Goal: Task Accomplishment & Management: Manage account settings

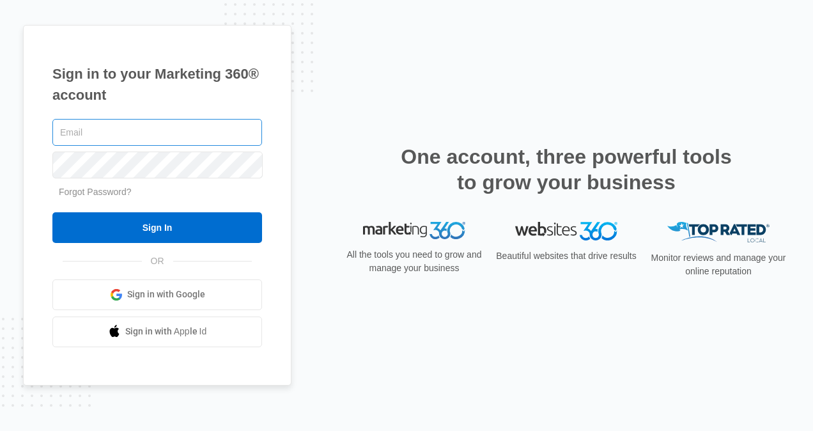
click at [167, 132] on input "text" at bounding box center [157, 132] width 210 height 27
type input "[EMAIL_ADDRESS][DOMAIN_NAME]"
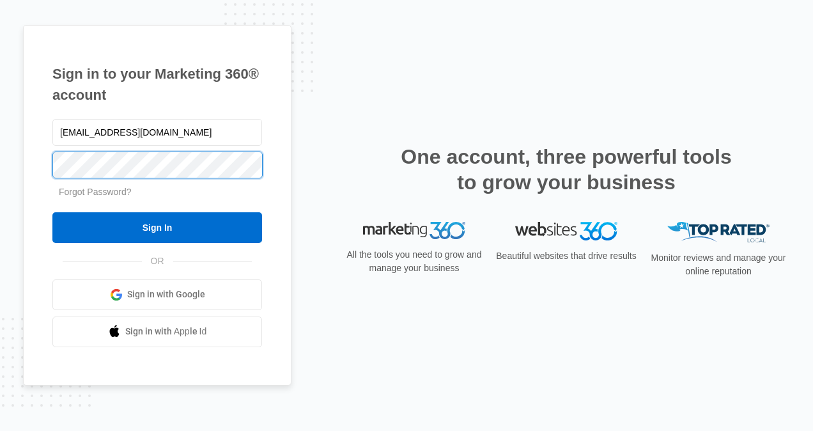
click at [52, 212] on input "Sign In" at bounding box center [157, 227] width 210 height 31
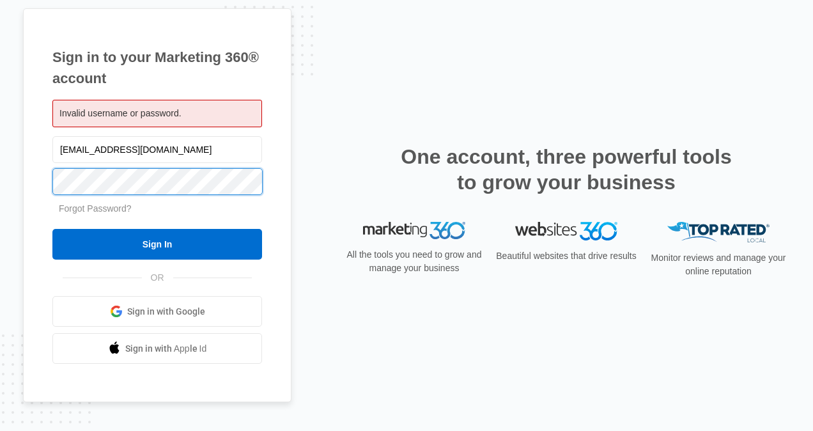
click at [52, 229] on input "Sign In" at bounding box center [157, 244] width 210 height 31
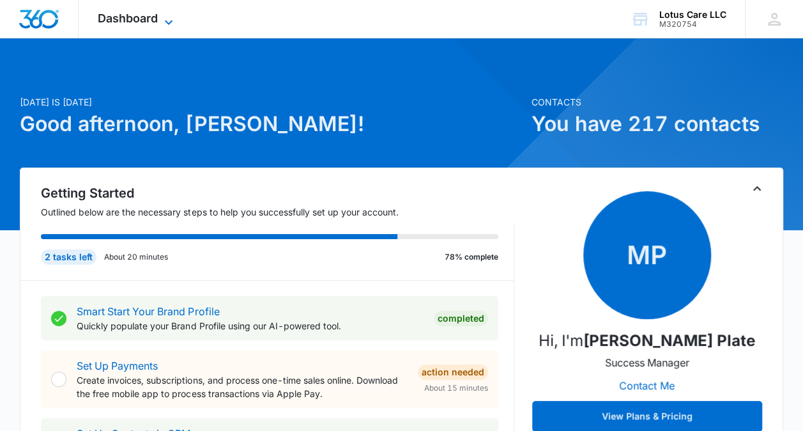
click at [150, 20] on span "Dashboard" at bounding box center [128, 18] width 60 height 13
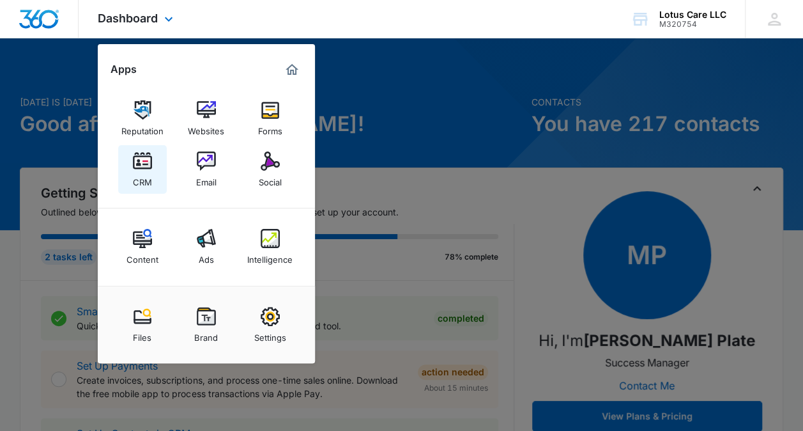
click at [144, 178] on div "CRM" at bounding box center [142, 179] width 19 height 17
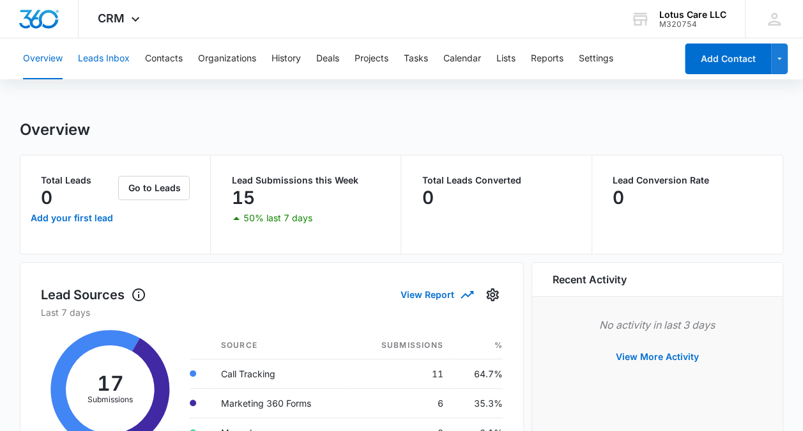
click at [116, 68] on button "Leads Inbox" at bounding box center [104, 58] width 52 height 41
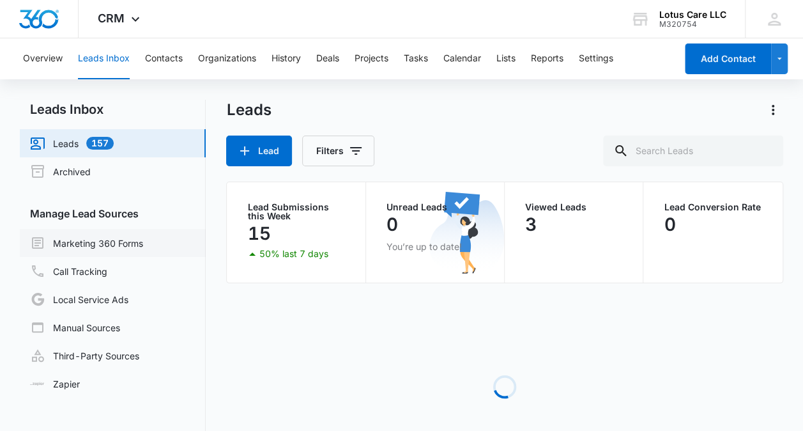
click at [83, 251] on link "Marketing 360 Forms" at bounding box center [86, 242] width 113 height 15
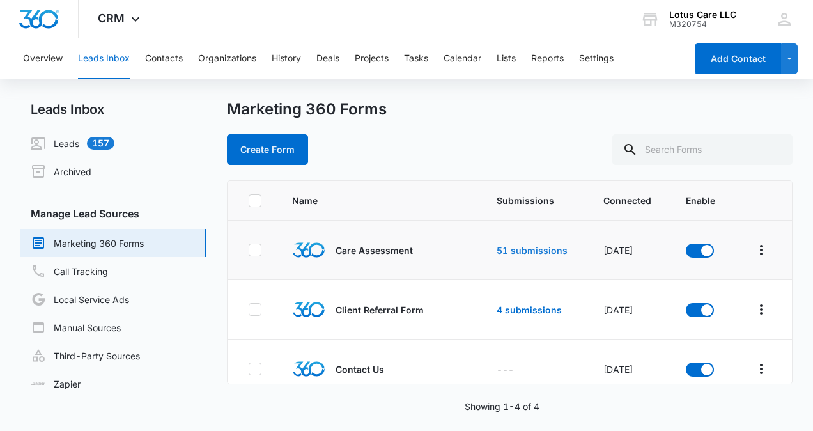
click at [533, 248] on link "51 submissions" at bounding box center [532, 250] width 71 height 11
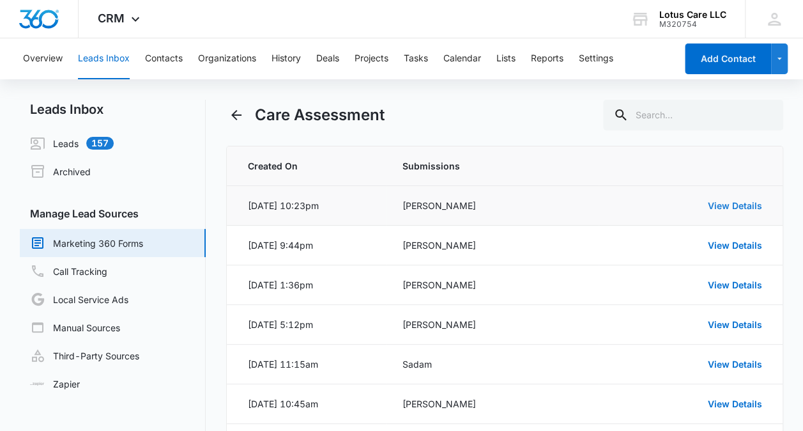
click at [713, 208] on link "View Details" at bounding box center [735, 205] width 54 height 11
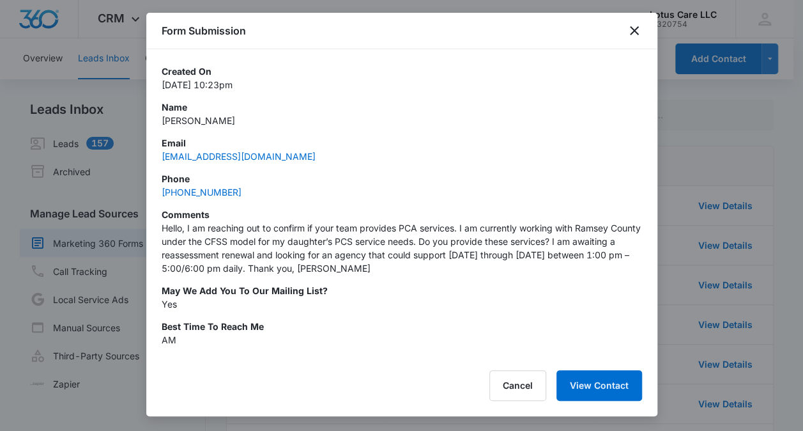
click at [630, 39] on div "Form Submission" at bounding box center [401, 31] width 511 height 36
click at [630, 22] on div "Form Submission" at bounding box center [401, 31] width 511 height 36
click at [637, 38] on div "Form Submission" at bounding box center [401, 31] width 511 height 36
click at [636, 29] on icon "close" at bounding box center [634, 30] width 15 height 15
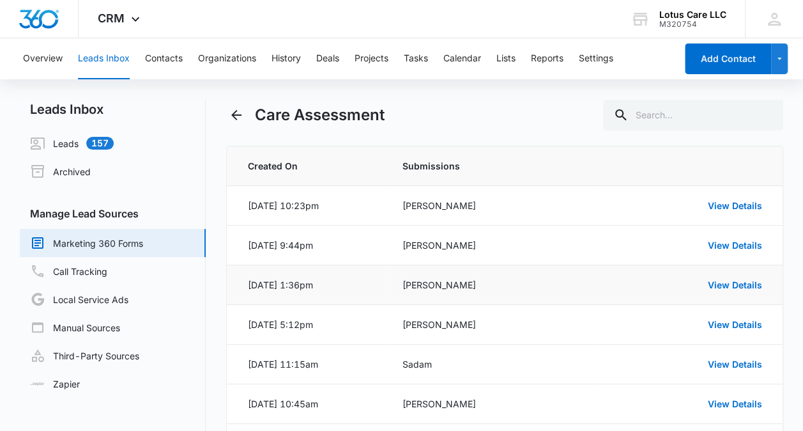
scroll to position [64, 0]
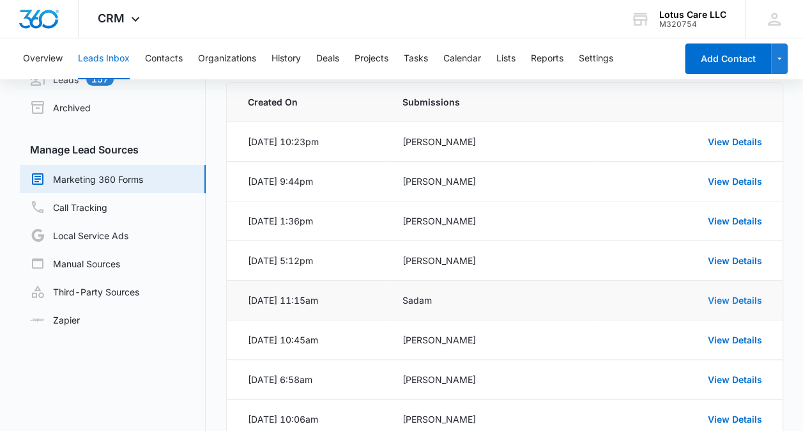
click at [716, 295] on link "View Details" at bounding box center [735, 300] width 54 height 11
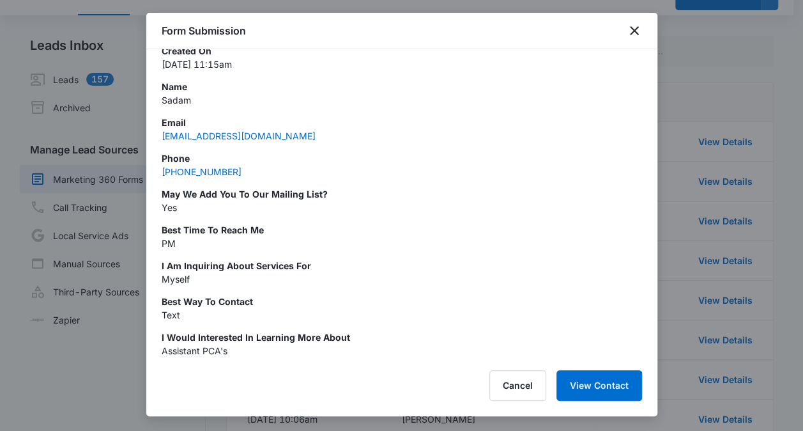
scroll to position [0, 0]
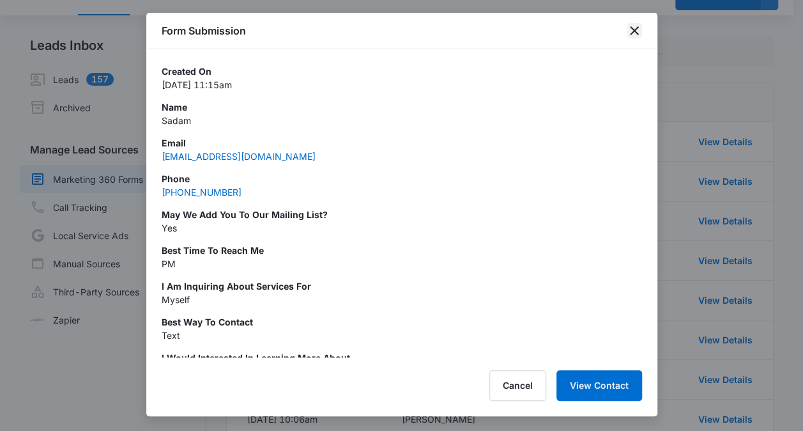
click at [637, 29] on icon "close" at bounding box center [634, 30] width 15 height 15
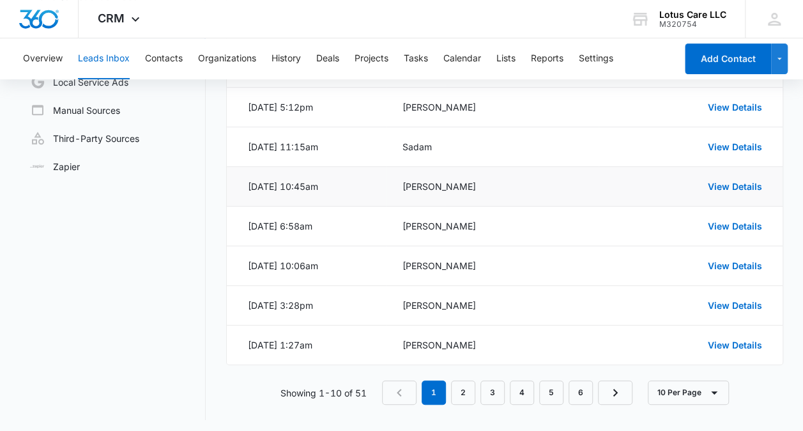
scroll to position [219, 0]
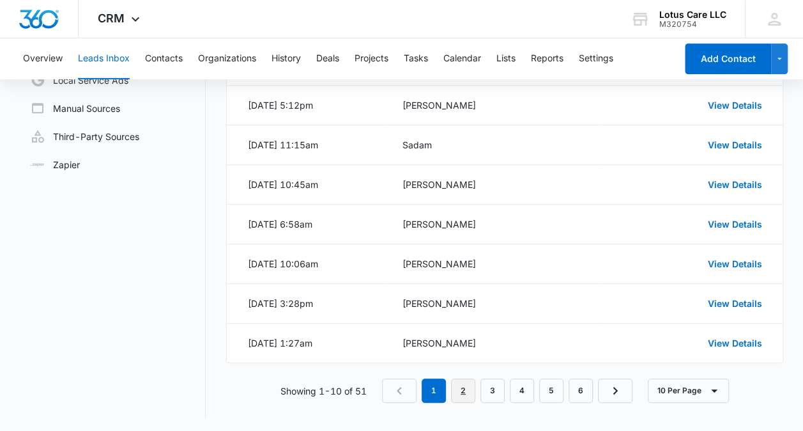
click at [458, 387] on link "2" at bounding box center [463, 390] width 24 height 24
click at [493, 389] on link "3" at bounding box center [495, 390] width 24 height 24
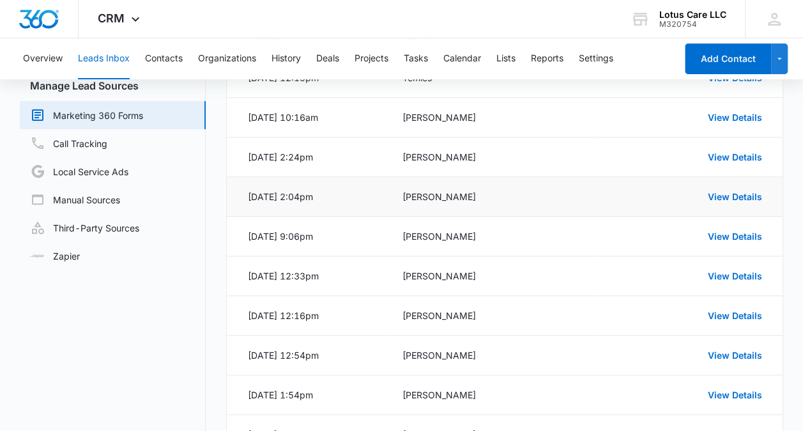
scroll to position [192, 0]
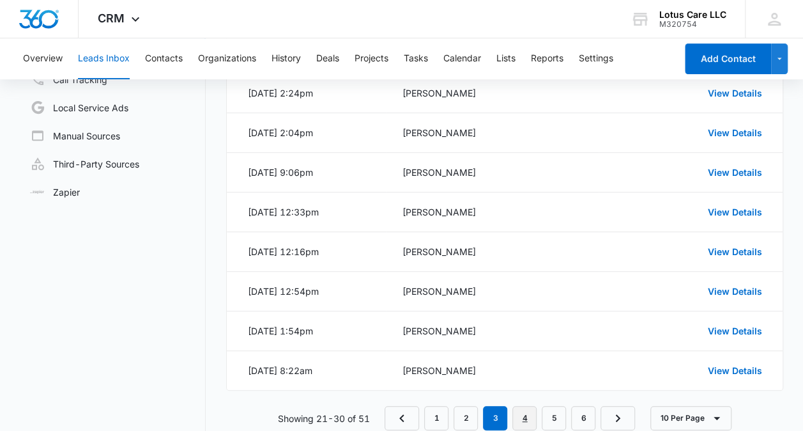
click at [517, 422] on link "4" at bounding box center [525, 418] width 24 height 24
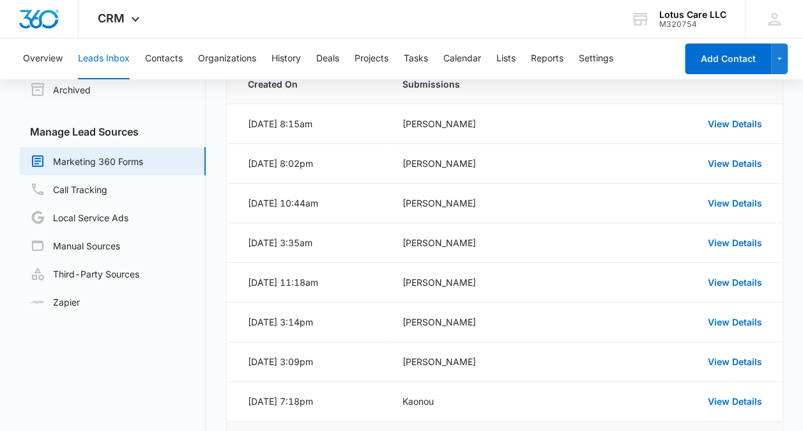
scroll to position [128, 0]
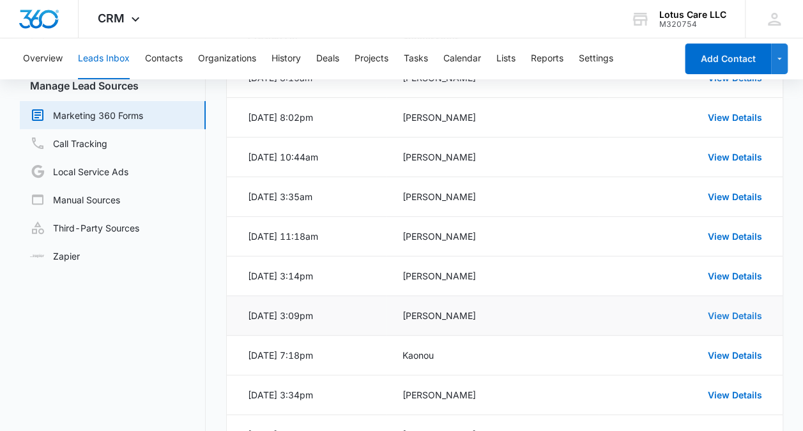
click at [758, 312] on link "View Details" at bounding box center [735, 315] width 54 height 11
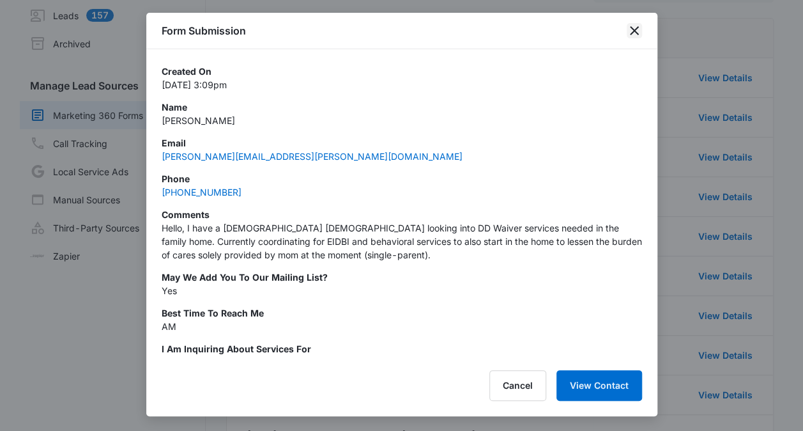
click at [630, 30] on icon "close" at bounding box center [634, 30] width 15 height 15
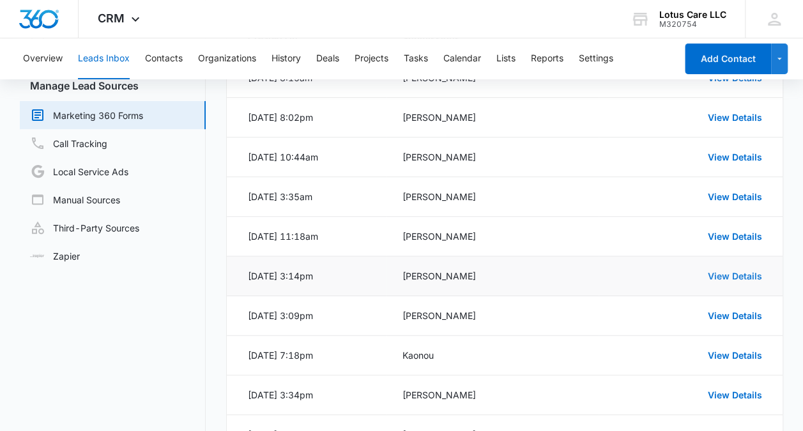
click at [716, 275] on link "View Details" at bounding box center [735, 275] width 54 height 11
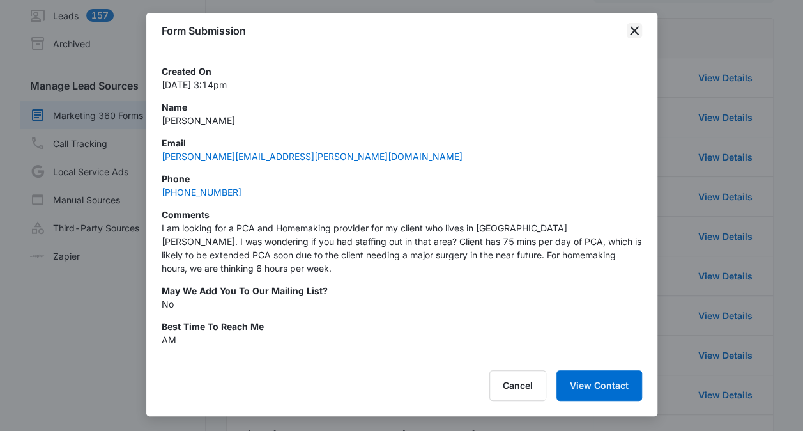
click at [627, 36] on icon "close" at bounding box center [634, 30] width 15 height 15
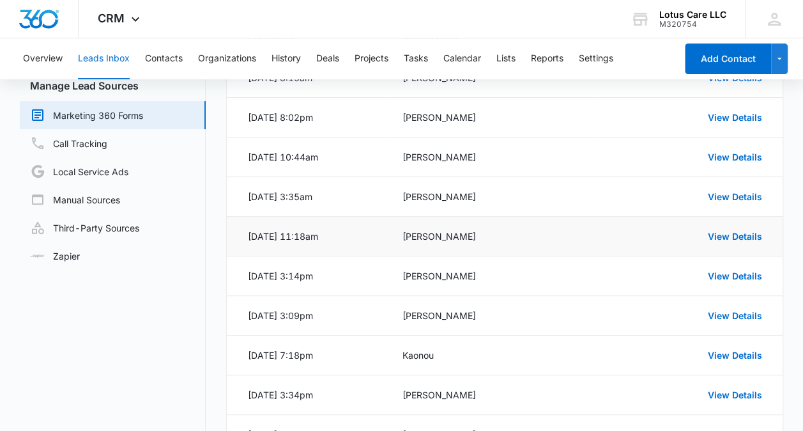
click at [734, 229] on div "View Details" at bounding box center [688, 235] width 148 height 13
click at [719, 240] on link "View Details" at bounding box center [735, 236] width 54 height 11
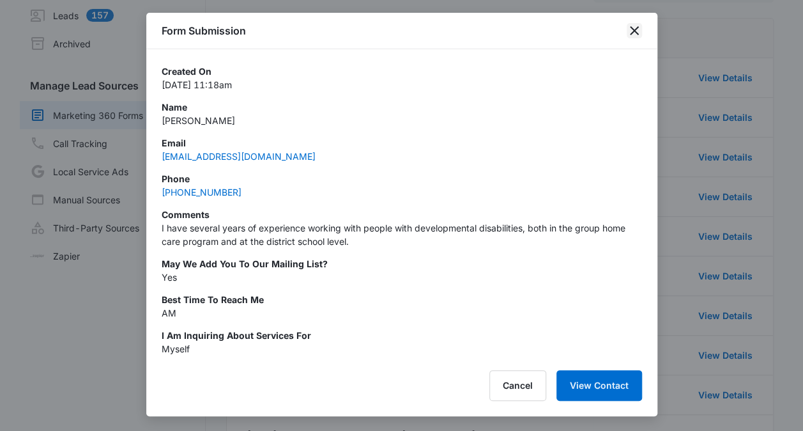
click at [638, 26] on icon "close" at bounding box center [634, 30] width 15 height 15
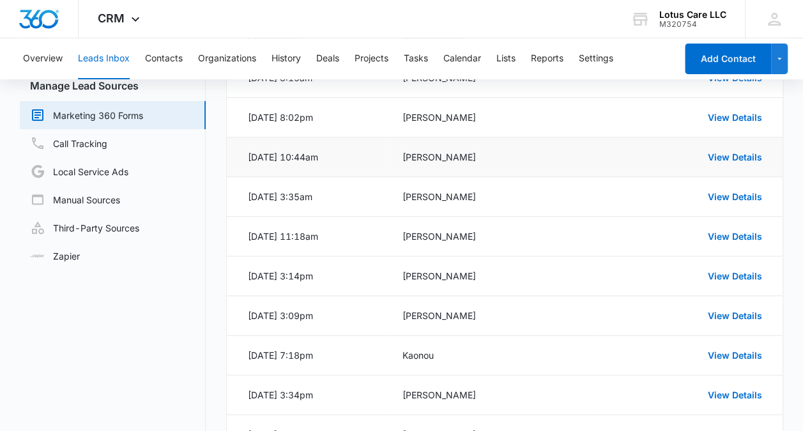
click at [743, 147] on td "View Details" at bounding box center [690, 157] width 183 height 40
click at [735, 155] on link "View Details" at bounding box center [735, 156] width 54 height 11
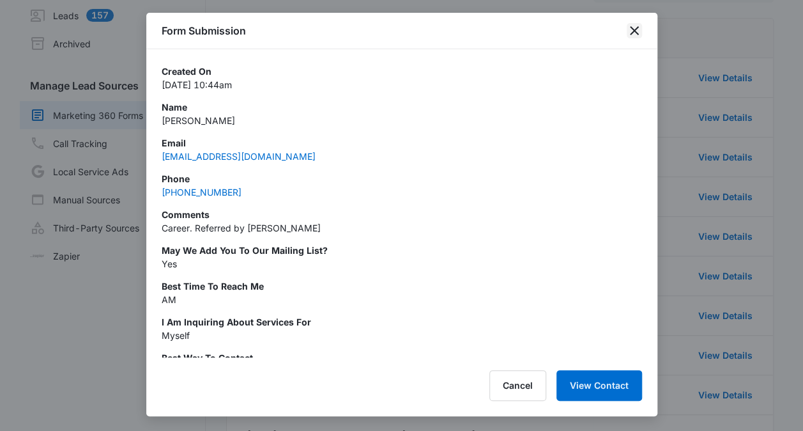
click at [637, 31] on icon "close" at bounding box center [634, 30] width 15 height 15
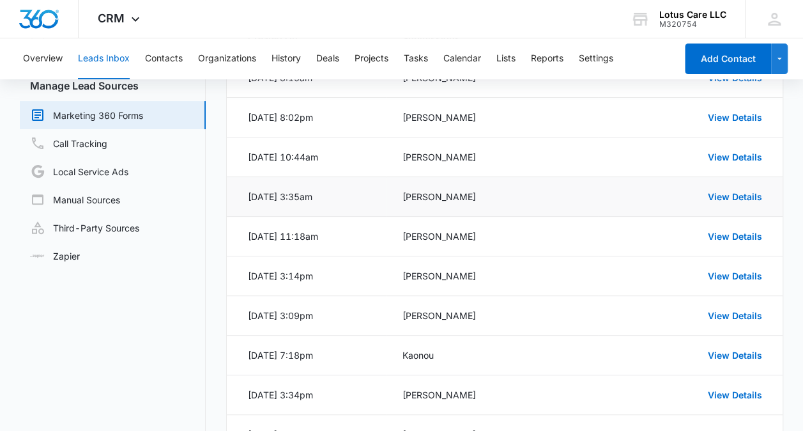
scroll to position [0, 0]
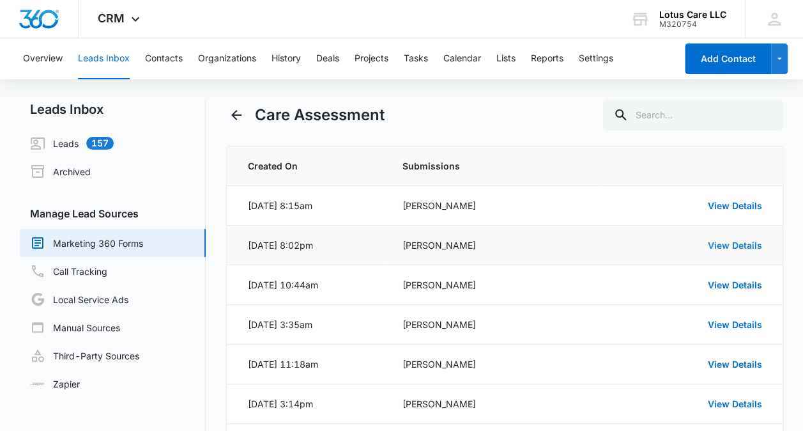
click at [720, 245] on link "View Details" at bounding box center [735, 245] width 54 height 11
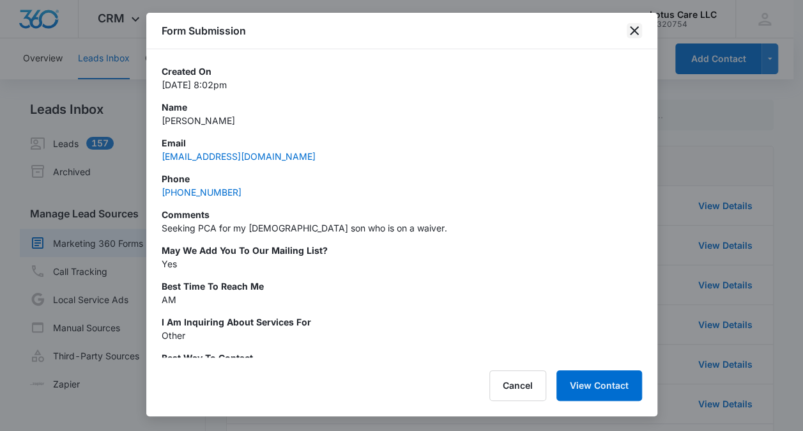
click at [629, 32] on icon "close" at bounding box center [634, 30] width 15 height 15
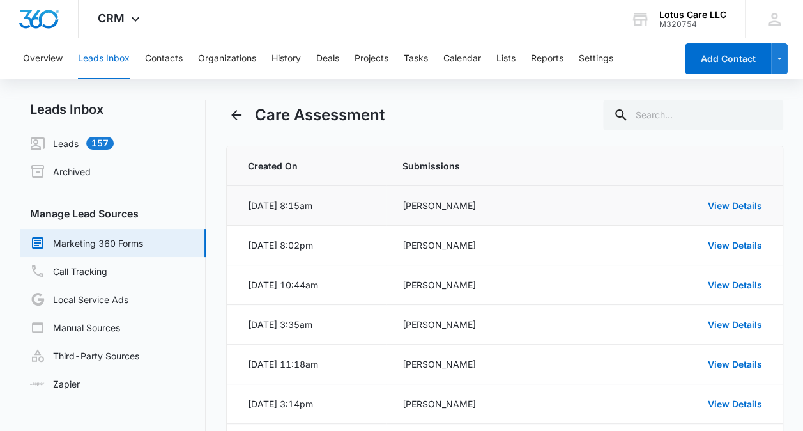
click at [729, 210] on div "View Details" at bounding box center [688, 205] width 148 height 13
click at [730, 200] on link "View Details" at bounding box center [735, 205] width 54 height 11
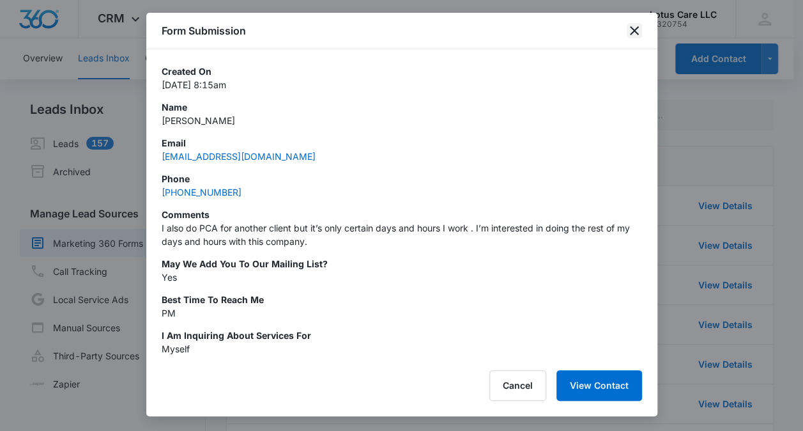
click at [638, 33] on icon "close" at bounding box center [634, 30] width 15 height 15
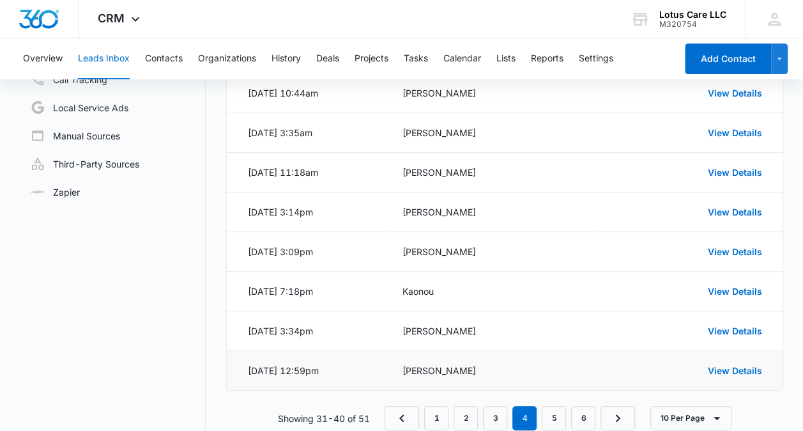
scroll to position [219, 0]
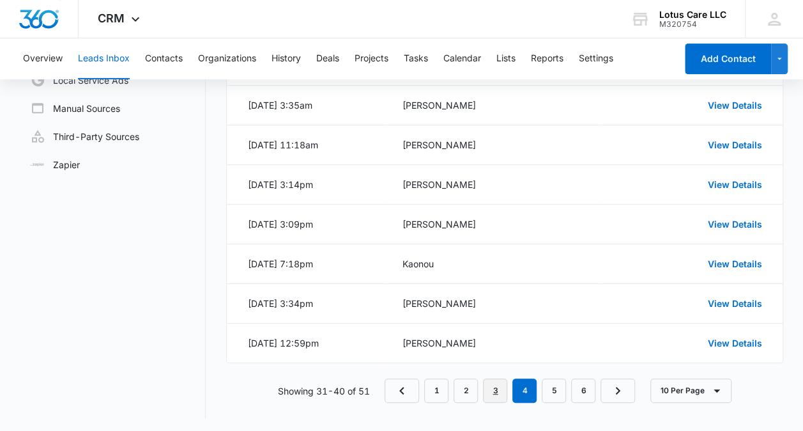
click at [497, 392] on link "3" at bounding box center [495, 390] width 24 height 24
click at [743, 336] on div "View Details" at bounding box center [688, 342] width 148 height 13
click at [742, 341] on link "View Details" at bounding box center [735, 342] width 54 height 11
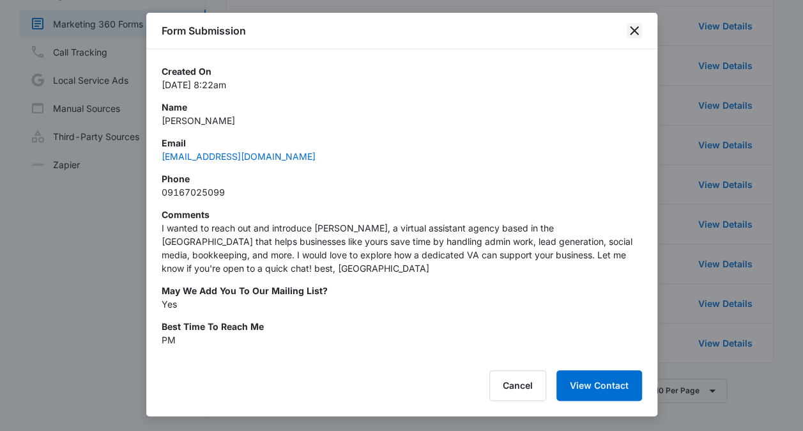
click at [631, 33] on icon "close" at bounding box center [634, 30] width 9 height 9
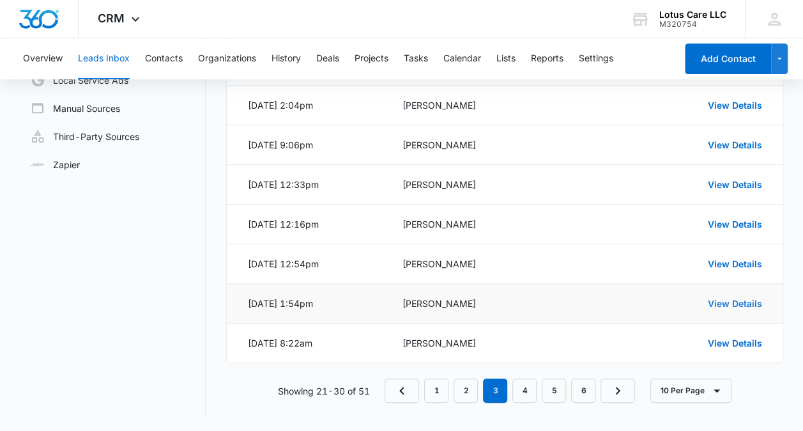
click at [714, 300] on link "View Details" at bounding box center [735, 303] width 54 height 11
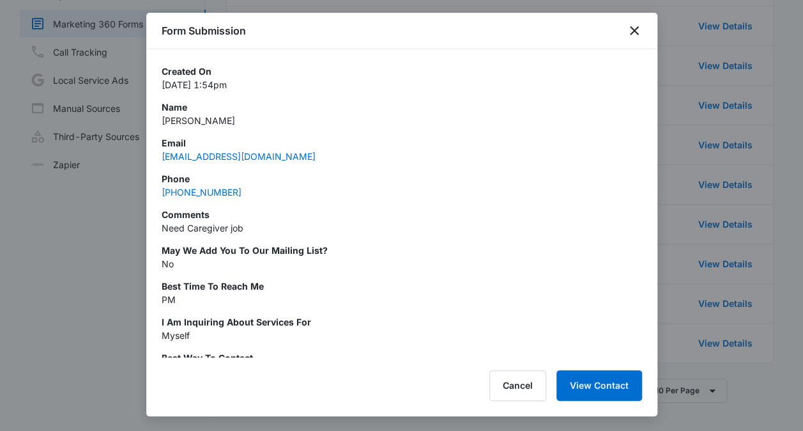
scroll to position [56, 0]
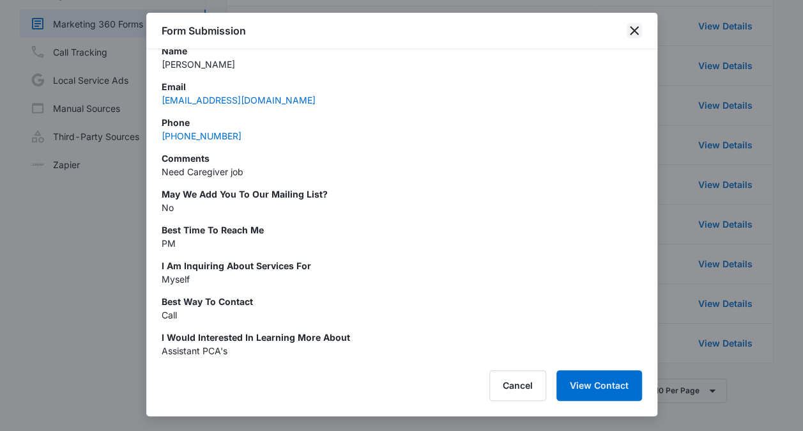
click at [639, 31] on icon "close" at bounding box center [634, 30] width 15 height 15
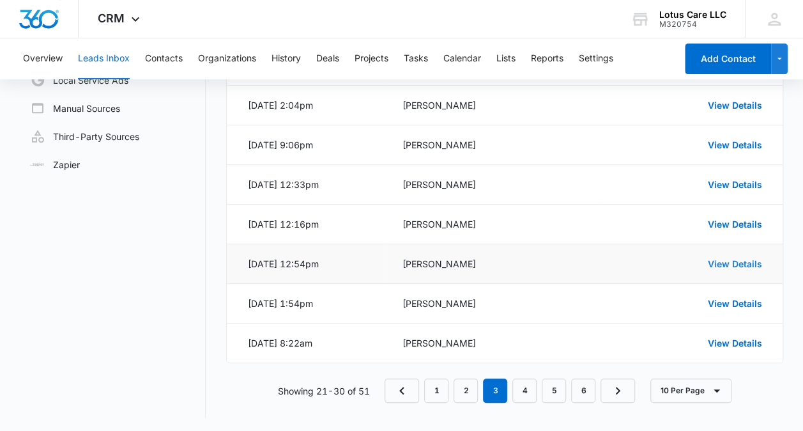
click at [737, 259] on link "View Details" at bounding box center [735, 263] width 54 height 11
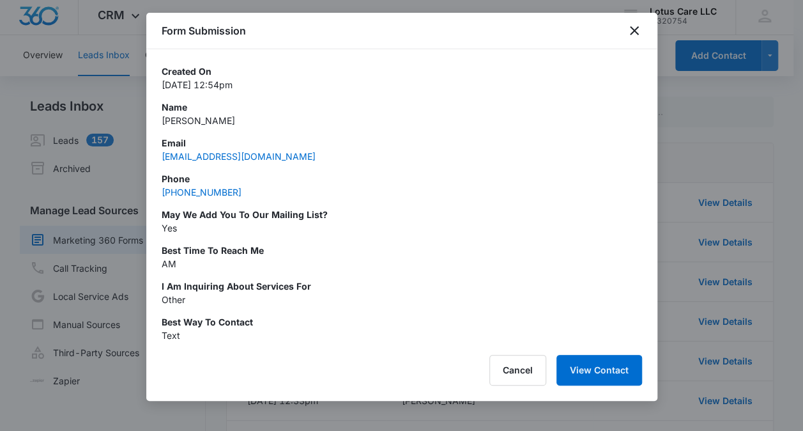
scroll to position [0, 0]
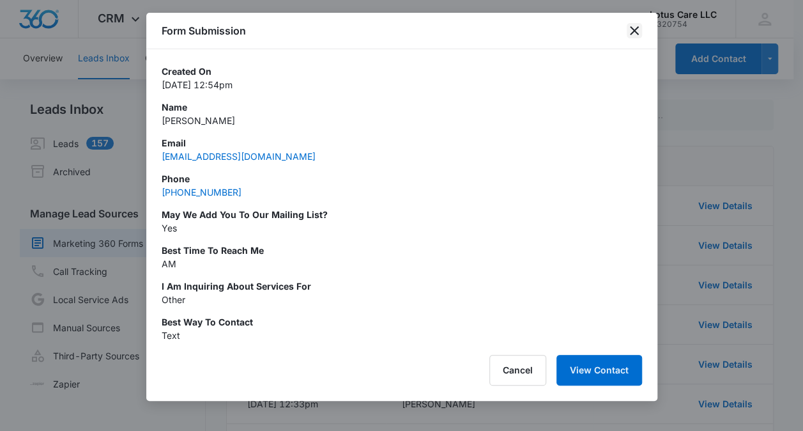
click at [638, 36] on icon "close" at bounding box center [634, 30] width 15 height 15
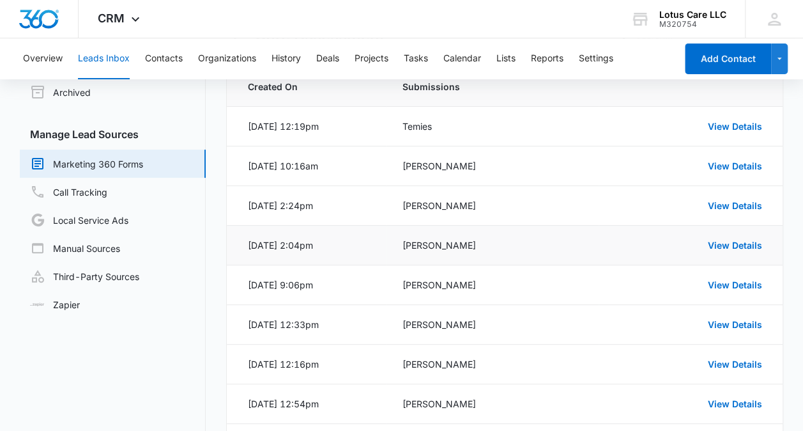
scroll to position [128, 0]
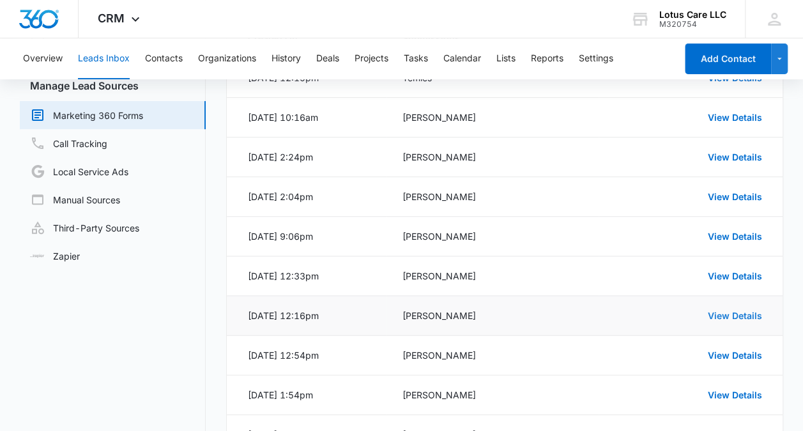
click at [739, 314] on link "View Details" at bounding box center [735, 315] width 54 height 11
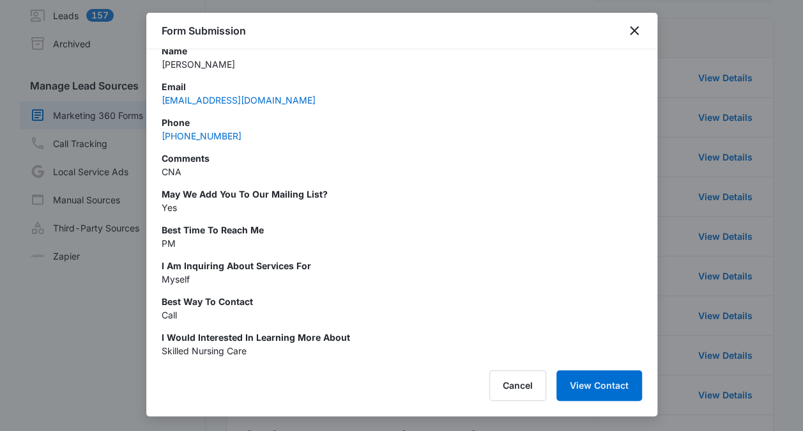
scroll to position [0, 0]
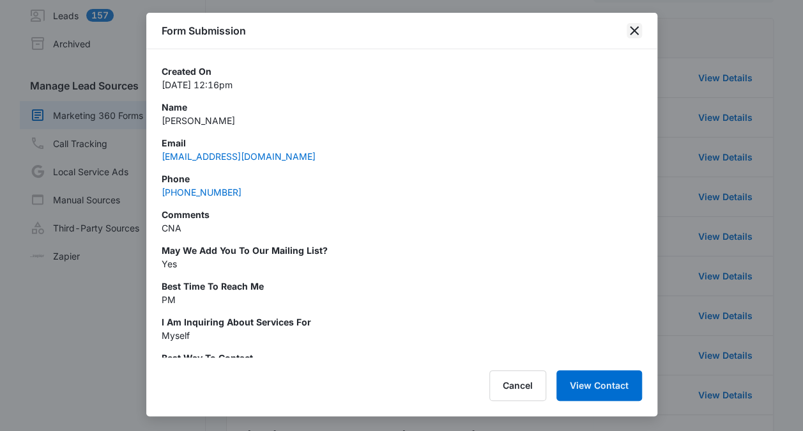
click at [640, 37] on icon "close" at bounding box center [634, 30] width 15 height 15
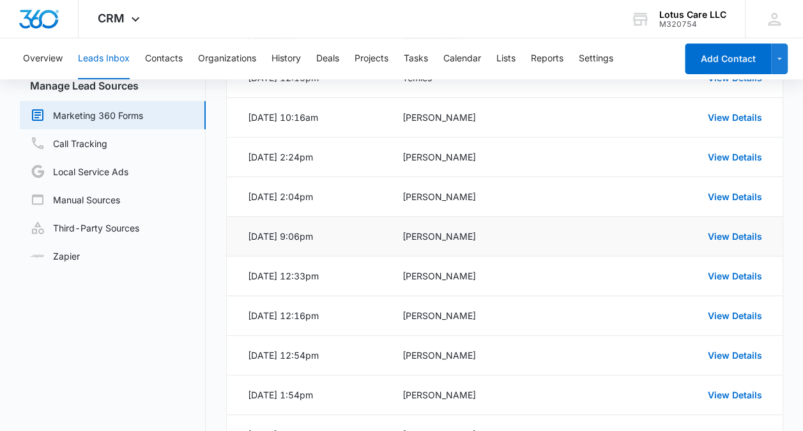
click at [731, 244] on td "View Details" at bounding box center [690, 237] width 183 height 40
click at [731, 235] on link "View Details" at bounding box center [735, 236] width 54 height 11
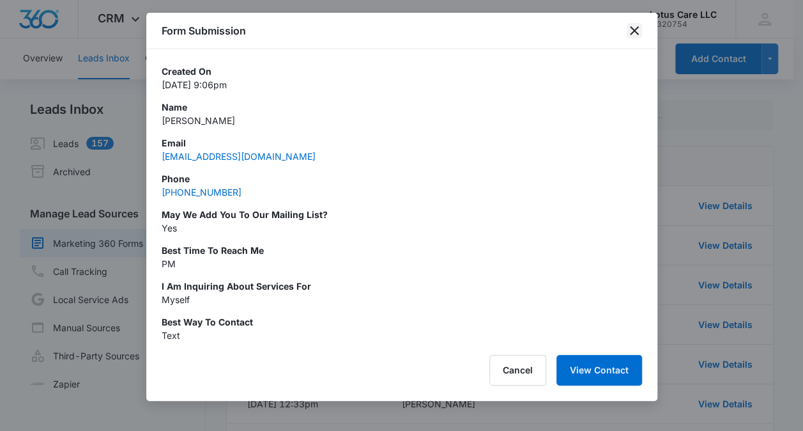
click at [631, 35] on icon "close" at bounding box center [634, 30] width 15 height 15
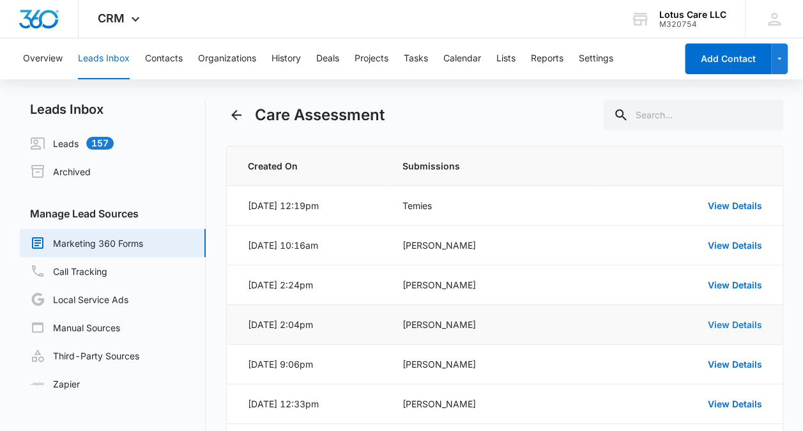
click at [714, 319] on link "View Details" at bounding box center [735, 324] width 54 height 11
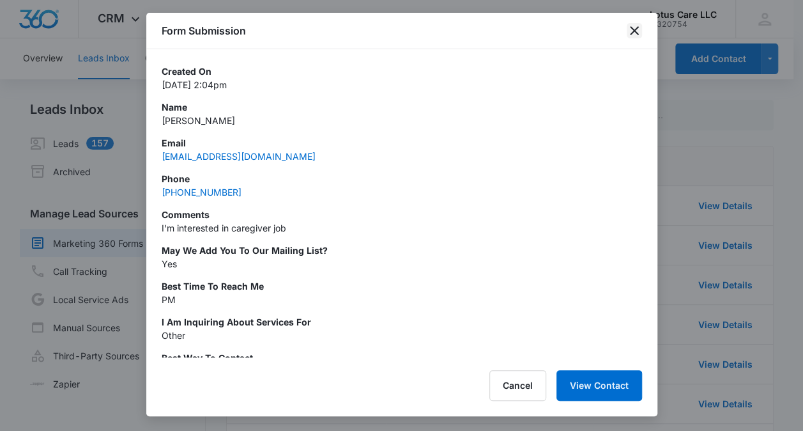
click at [639, 36] on icon "close" at bounding box center [634, 30] width 15 height 15
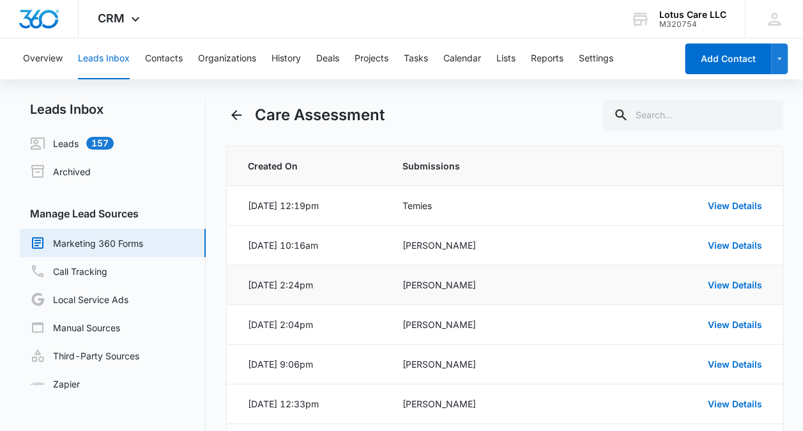
click at [725, 275] on td "View Details" at bounding box center [690, 285] width 183 height 40
click at [725, 282] on link "View Details" at bounding box center [735, 284] width 54 height 11
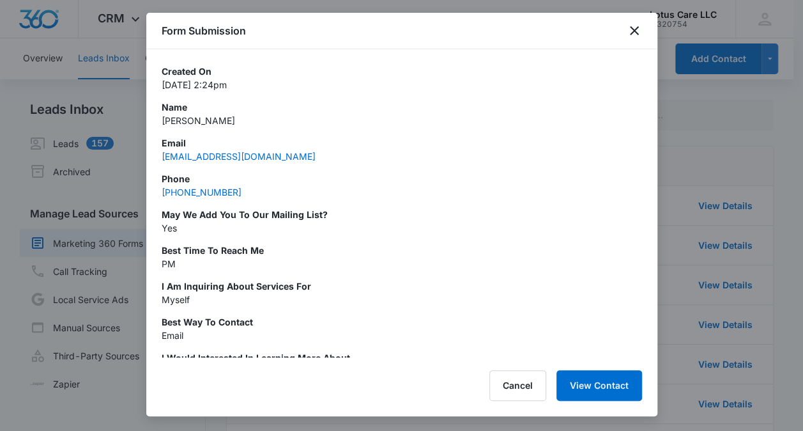
scroll to position [34, 0]
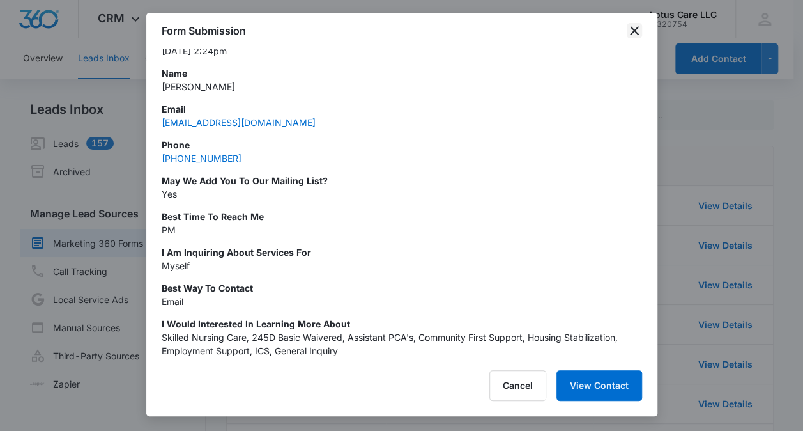
click at [638, 31] on icon "close" at bounding box center [634, 30] width 15 height 15
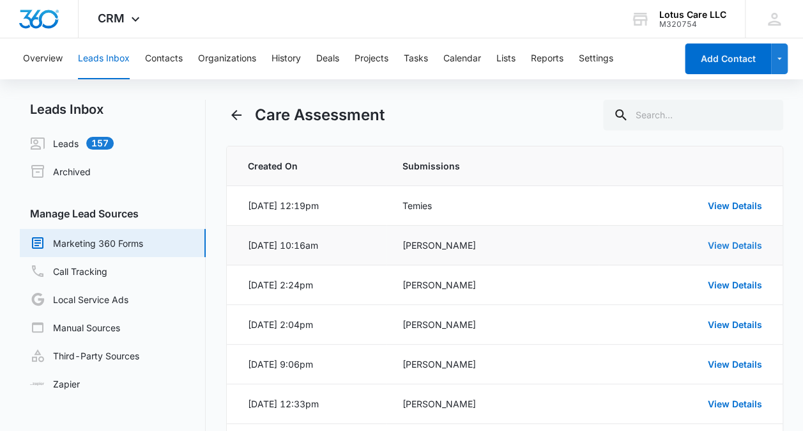
click at [739, 244] on link "View Details" at bounding box center [735, 245] width 54 height 11
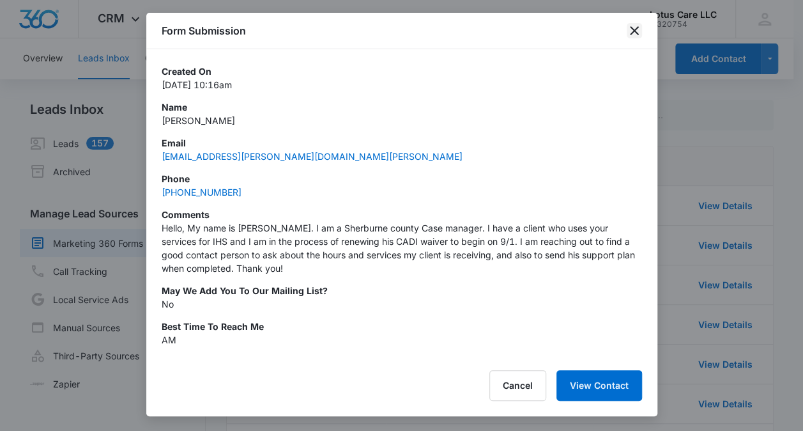
drag, startPoint x: 625, startPoint y: 26, endPoint x: 633, endPoint y: 28, distance: 8.1
click at [633, 28] on div "Form Submission" at bounding box center [401, 31] width 511 height 36
click at [633, 28] on icon "close" at bounding box center [634, 30] width 15 height 15
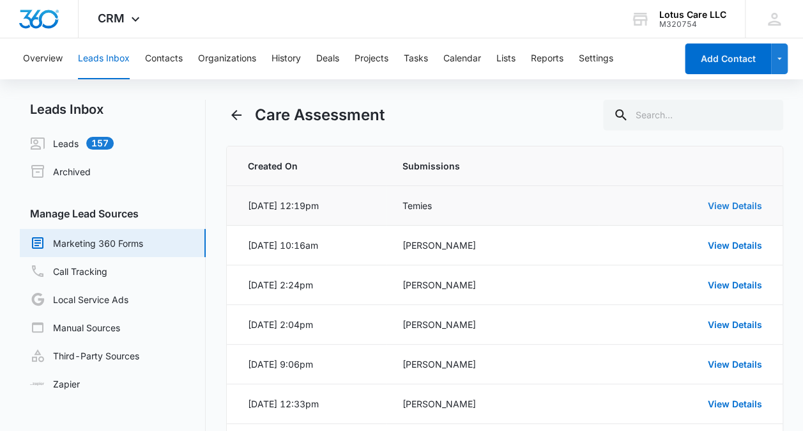
click at [719, 206] on link "View Details" at bounding box center [735, 205] width 54 height 11
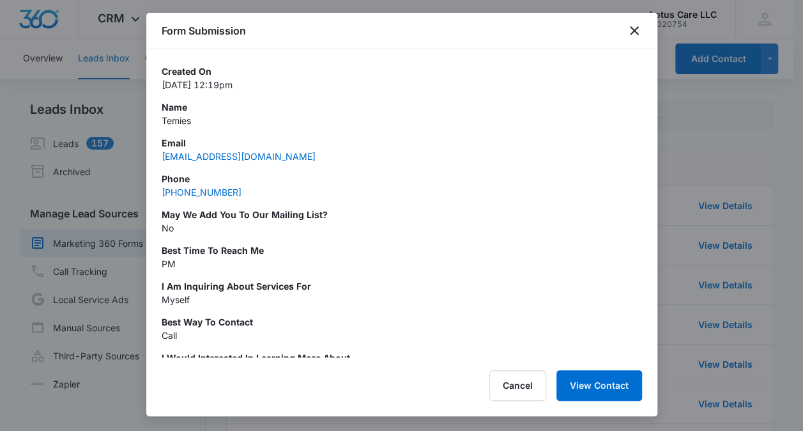
scroll to position [20, 0]
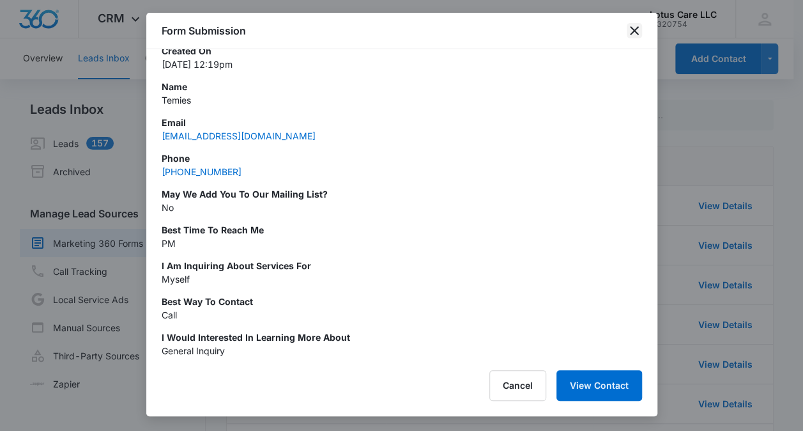
click at [635, 31] on icon "close" at bounding box center [634, 30] width 9 height 9
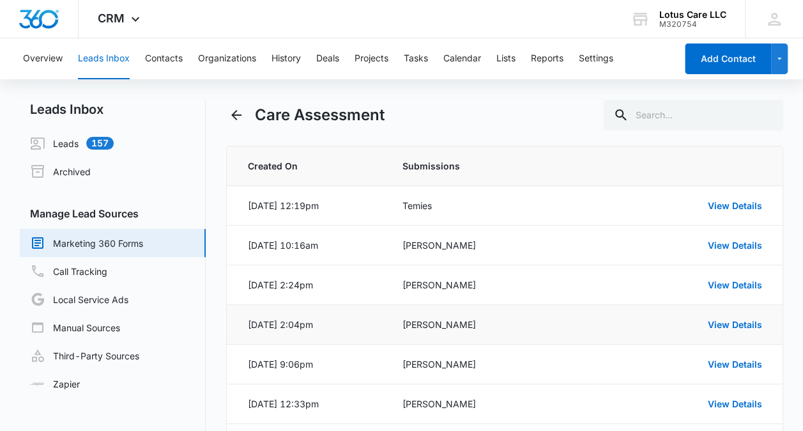
scroll to position [219, 0]
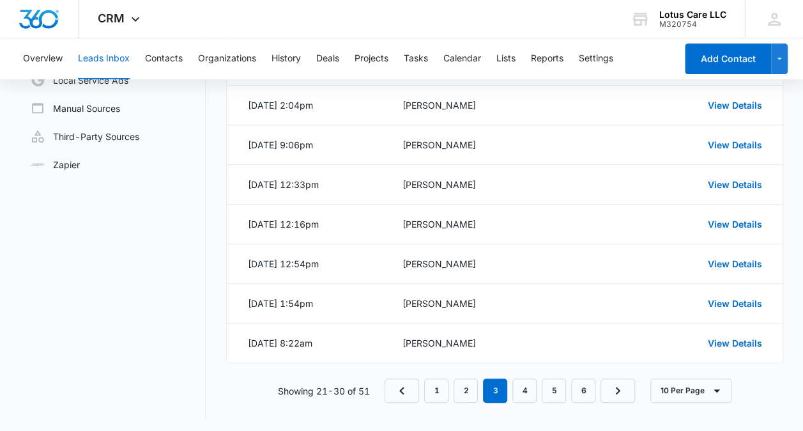
click at [454, 389] on nav "1 2 3 4 5 6" at bounding box center [510, 390] width 251 height 24
click at [472, 383] on link "2" at bounding box center [466, 390] width 24 height 24
click at [741, 339] on link "View Details" at bounding box center [735, 342] width 54 height 11
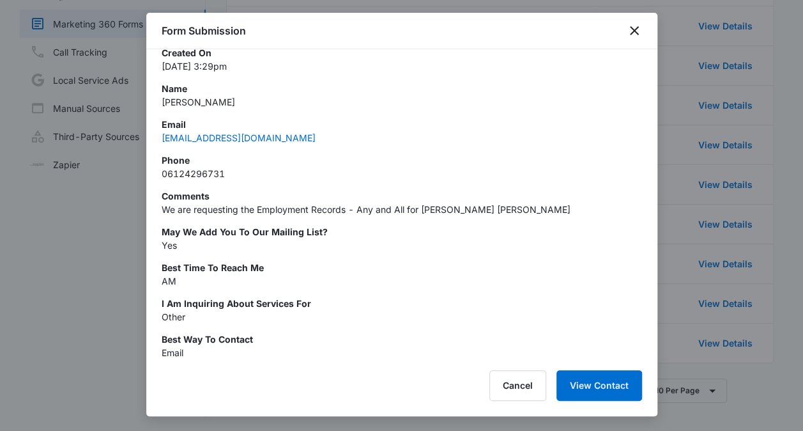
scroll to position [0, 0]
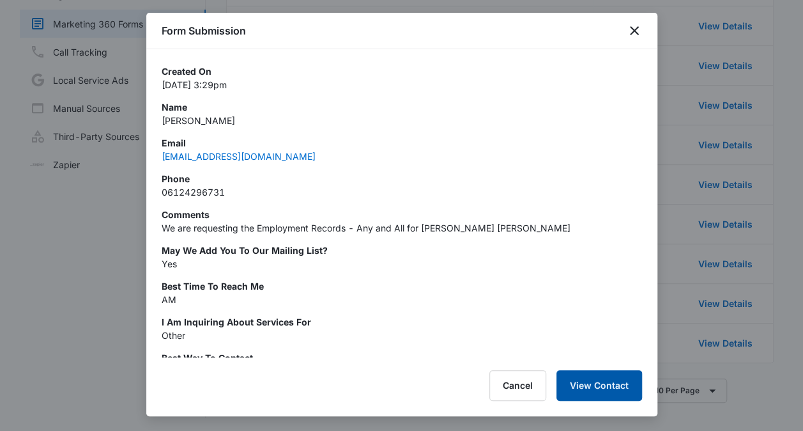
click at [608, 386] on button "View Contact" at bounding box center [600, 385] width 86 height 31
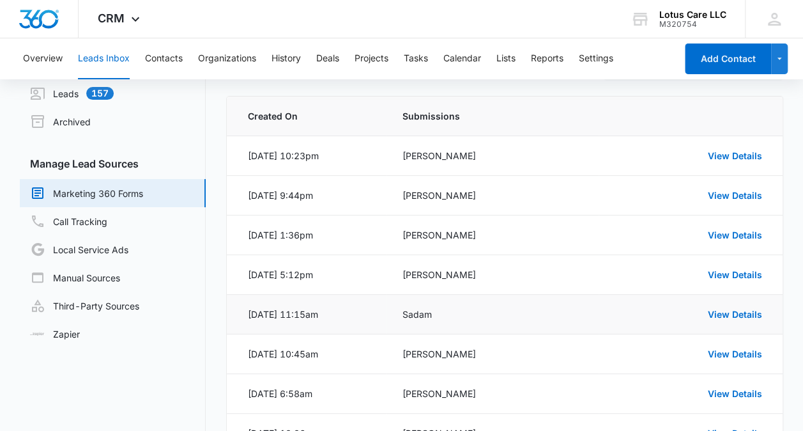
scroll to position [219, 0]
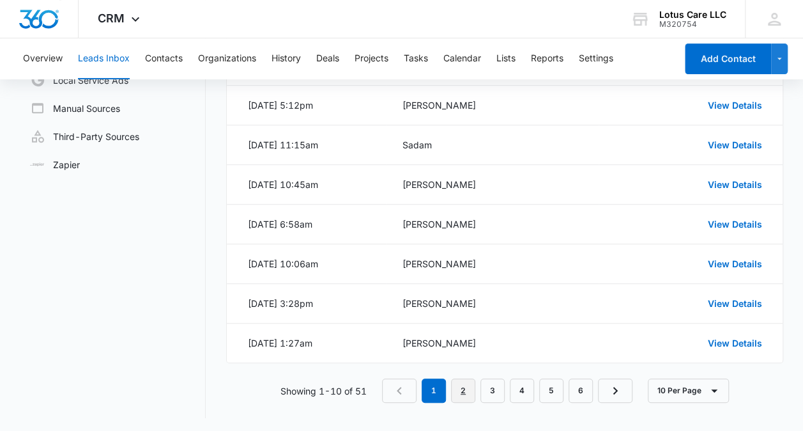
click at [462, 389] on link "2" at bounding box center [463, 390] width 24 height 24
click at [732, 343] on link "View Details" at bounding box center [735, 342] width 54 height 11
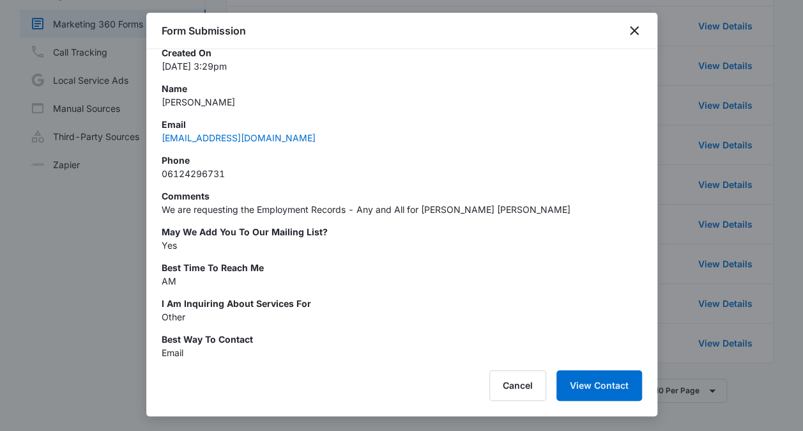
scroll to position [0, 0]
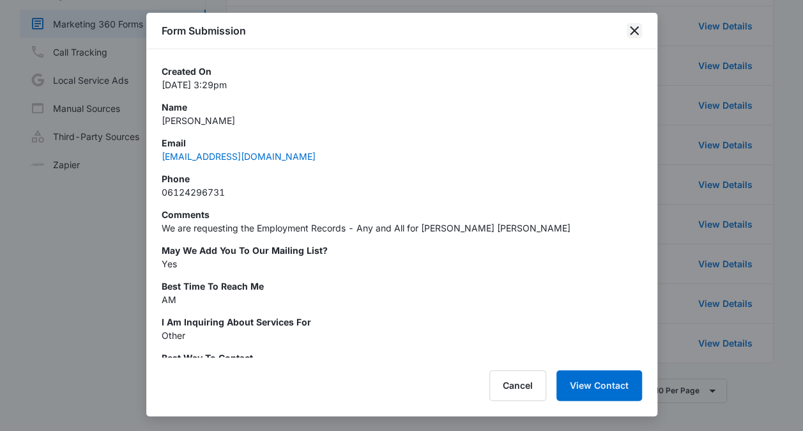
click at [634, 33] on icon "close" at bounding box center [634, 30] width 15 height 15
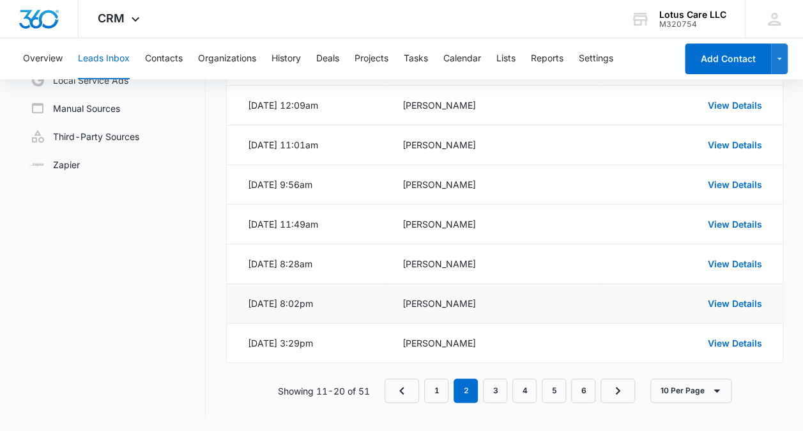
click at [731, 307] on div "View Details" at bounding box center [688, 303] width 148 height 13
click at [731, 298] on link "View Details" at bounding box center [735, 303] width 54 height 11
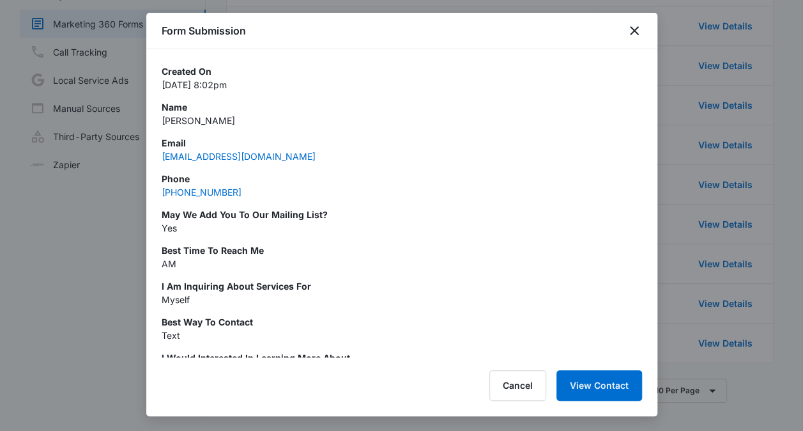
scroll to position [34, 0]
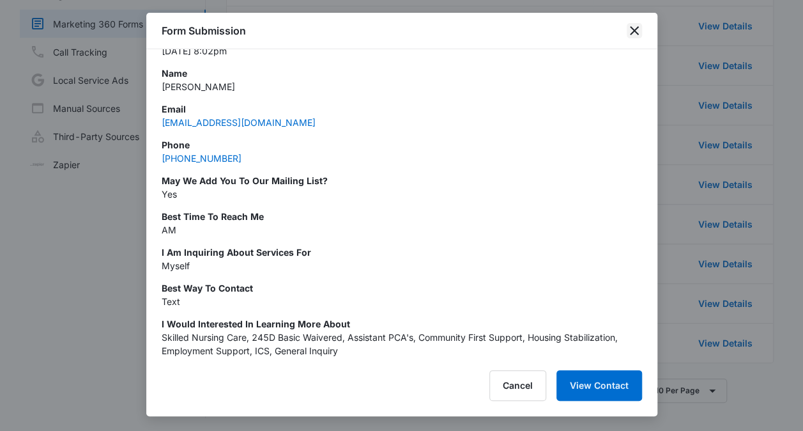
click at [634, 37] on icon "close" at bounding box center [634, 30] width 15 height 15
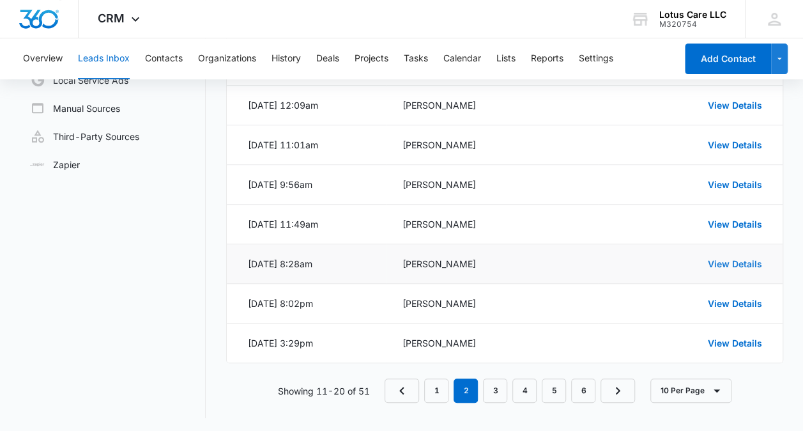
click at [732, 261] on link "View Details" at bounding box center [735, 263] width 54 height 11
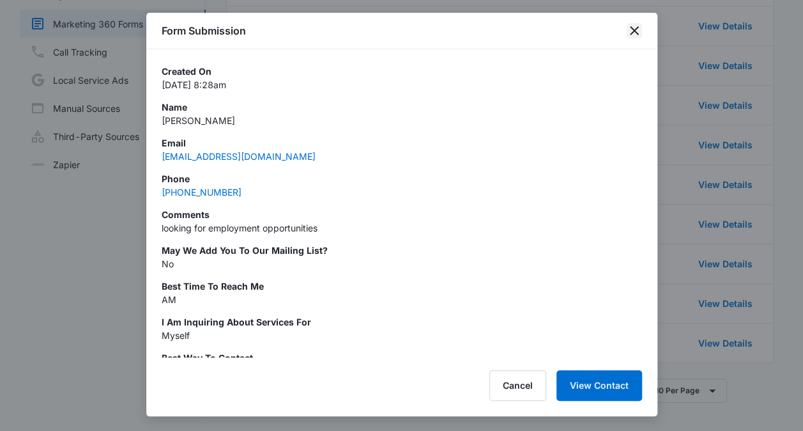
click at [634, 31] on icon "close" at bounding box center [634, 30] width 9 height 9
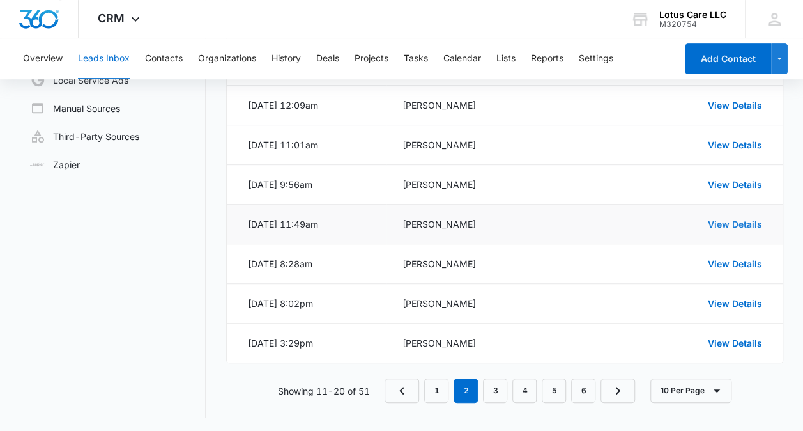
click at [717, 225] on link "View Details" at bounding box center [735, 224] width 54 height 11
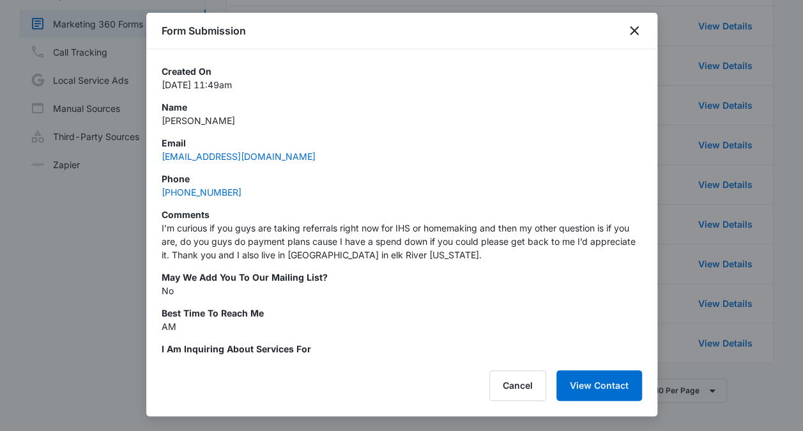
drag, startPoint x: 225, startPoint y: 121, endPoint x: 160, endPoint y: 118, distance: 65.3
click at [160, 118] on div "Created On Aug 7, 2025 at 11:49am Name Kristin Hiniker Email kristin1480@hotmai…" at bounding box center [401, 203] width 511 height 308
copy p "Kristin Hiniker"
click at [360, 151] on div "Email kristin1480@hotmail.com" at bounding box center [402, 149] width 481 height 27
drag, startPoint x: 240, startPoint y: 193, endPoint x: 157, endPoint y: 203, distance: 83.7
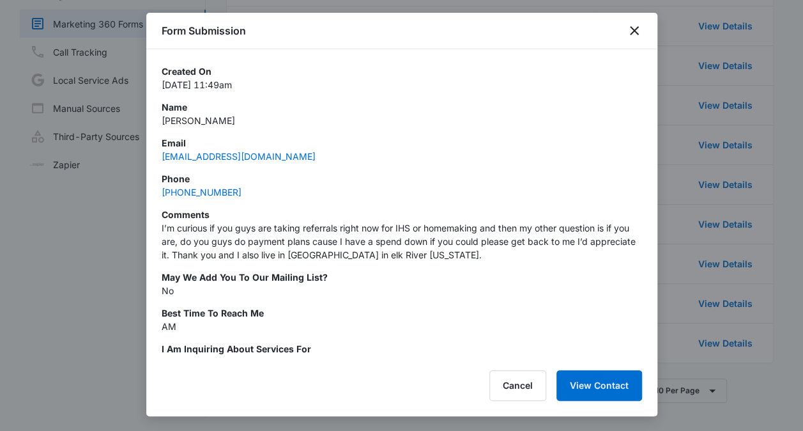
click at [157, 203] on div "Created On Aug 7, 2025 at 11:49am Name Kristin Hiniker Email kristin1480@hotmai…" at bounding box center [401, 203] width 511 height 308
click at [238, 203] on div "Created On Aug 7, 2025 at 11:49am Name Kristin Hiniker Email kristin1480@hotmai…" at bounding box center [402, 253] width 481 height 376
drag, startPoint x: 245, startPoint y: 194, endPoint x: 162, endPoint y: 190, distance: 83.2
click at [162, 190] on div "Phone (320) 905-3685" at bounding box center [402, 185] width 481 height 27
copy link "(320) 905-3685"
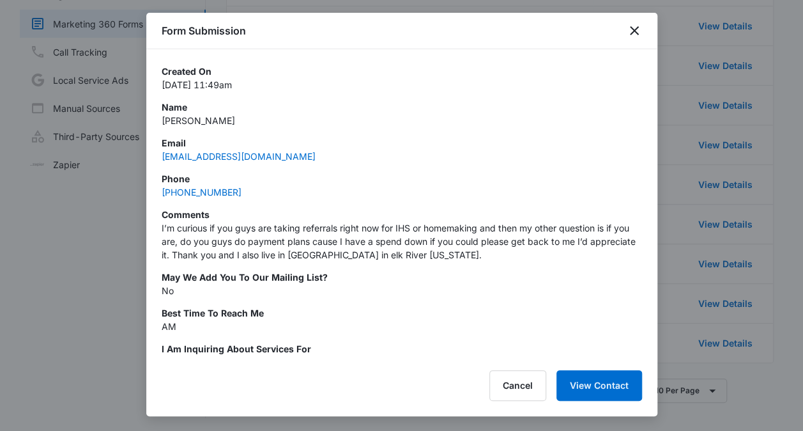
click at [251, 166] on div "Created On Aug 7, 2025 at 11:49am Name Kristin Hiniker Email kristin1480@hotmai…" at bounding box center [402, 253] width 481 height 376
drag, startPoint x: 278, startPoint y: 151, endPoint x: 152, endPoint y: 161, distance: 126.3
click at [152, 161] on div "Created On Aug 7, 2025 at 11:49am Name Kristin Hiniker Email kristin1480@hotmai…" at bounding box center [401, 203] width 511 height 308
copy link "kristin1480@hotmail.com"
click at [414, 251] on p "I’m curious if you guys are taking referrals right now for IHS or homemaking an…" at bounding box center [402, 241] width 481 height 40
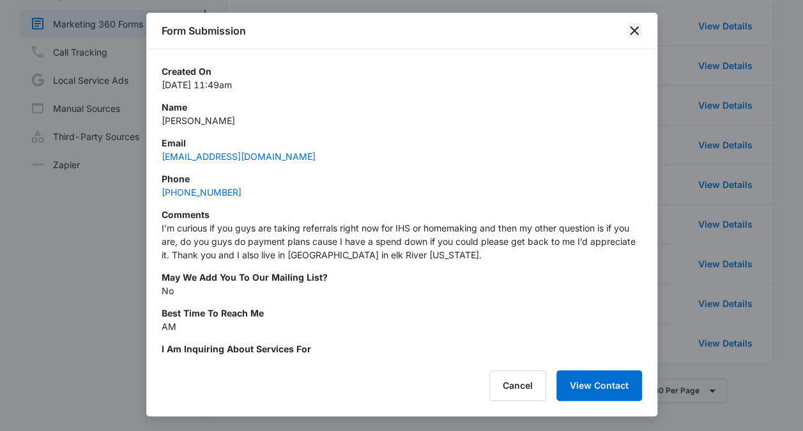
click at [638, 32] on icon "close" at bounding box center [634, 30] width 15 height 15
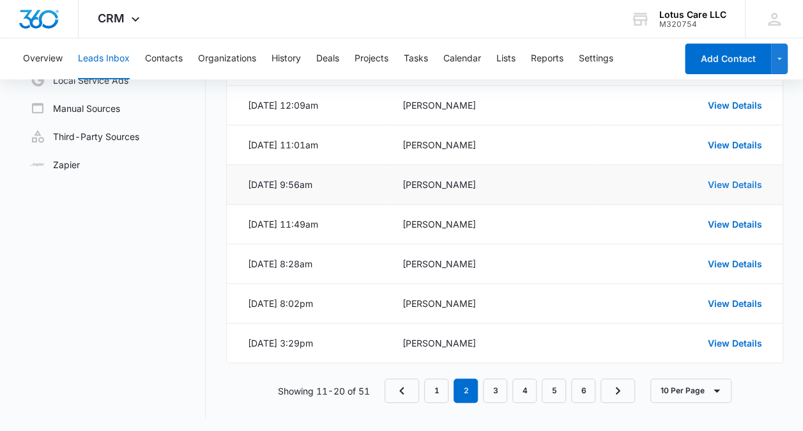
click at [733, 181] on link "View Details" at bounding box center [735, 184] width 54 height 11
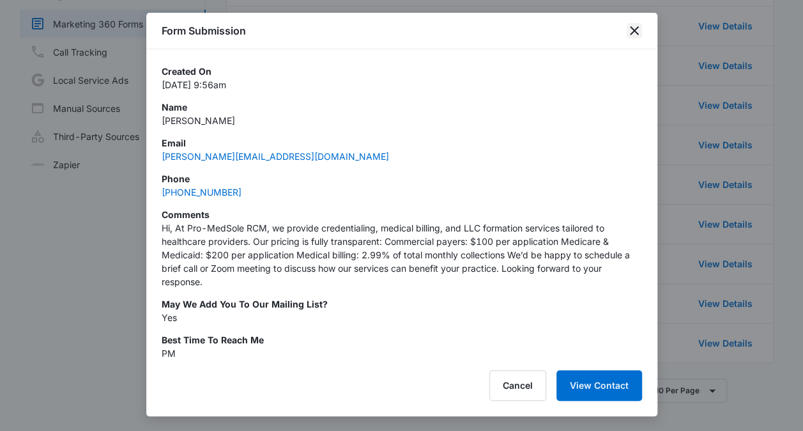
click at [639, 24] on icon "close" at bounding box center [634, 30] width 15 height 15
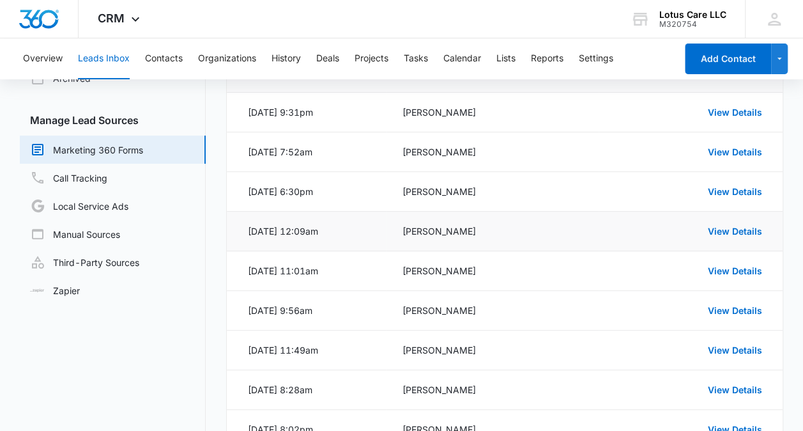
scroll to position [91, 0]
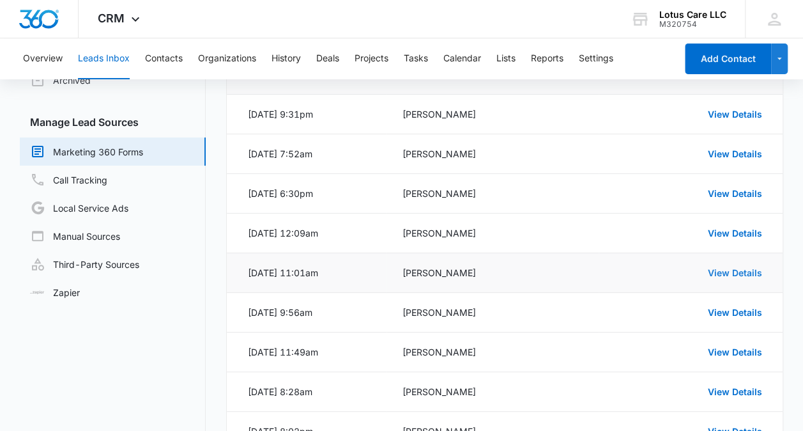
click at [731, 272] on link "View Details" at bounding box center [735, 272] width 54 height 11
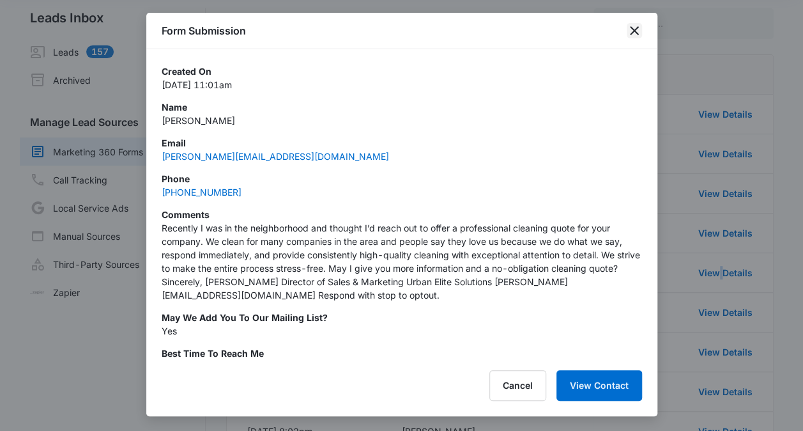
click at [632, 36] on icon "close" at bounding box center [634, 30] width 15 height 15
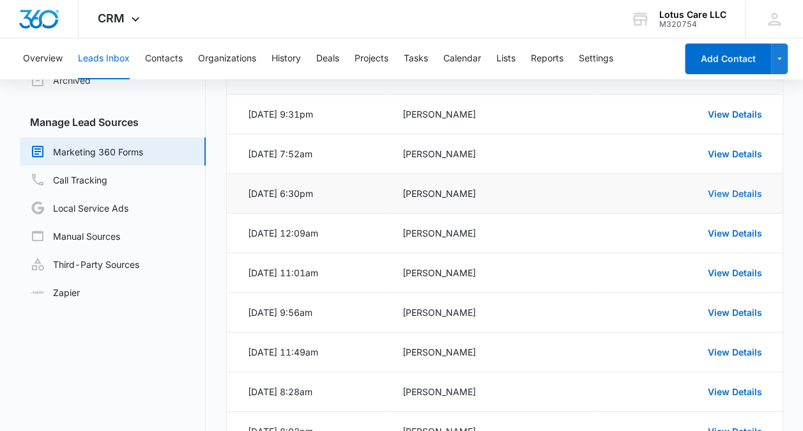
click at [742, 192] on link "View Details" at bounding box center [735, 193] width 54 height 11
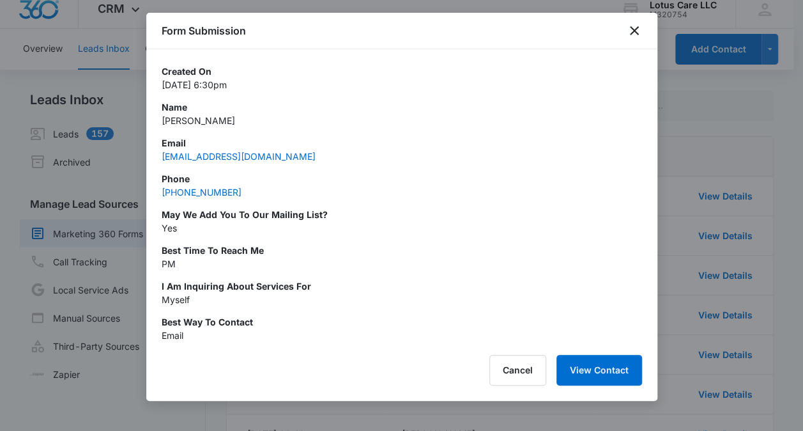
scroll to position [0, 0]
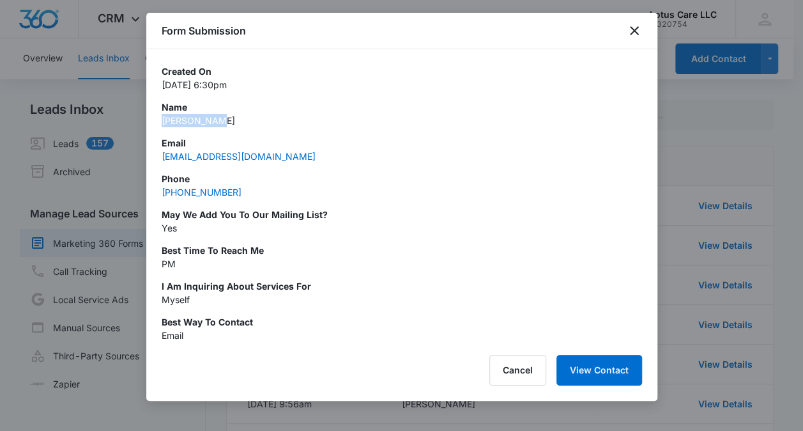
drag, startPoint x: 228, startPoint y: 125, endPoint x: 154, endPoint y: 120, distance: 74.3
click at [154, 120] on div "Created On Aug 13, 2025 at 6:30pm Name Doris Tedoe Email doristedoe30@gmail.com…" at bounding box center [401, 195] width 511 height 293
copy p "Doris Tedoe"
click at [507, 223] on p "Yes" at bounding box center [402, 227] width 481 height 13
click at [639, 33] on icon "close" at bounding box center [634, 30] width 15 height 15
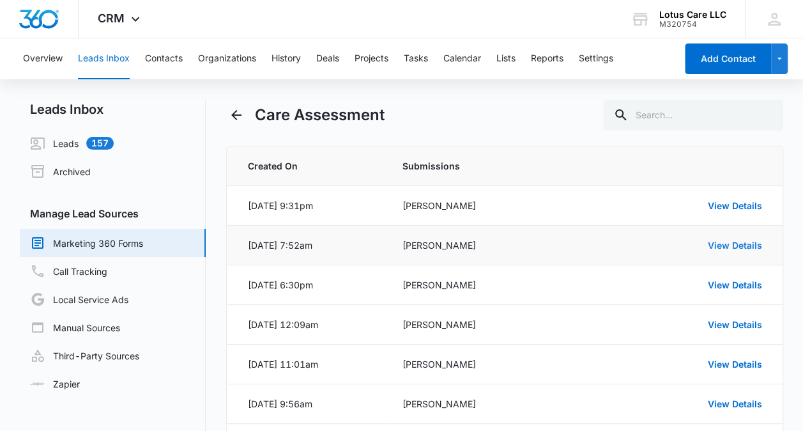
click at [717, 242] on link "View Details" at bounding box center [735, 245] width 54 height 11
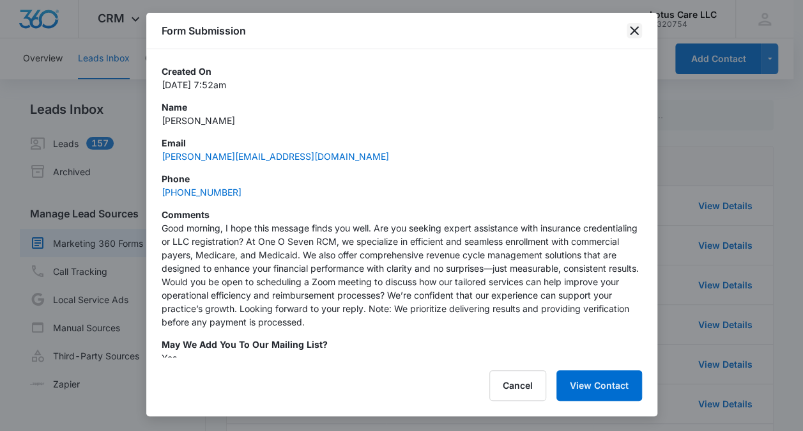
click at [628, 29] on icon "close" at bounding box center [634, 30] width 15 height 15
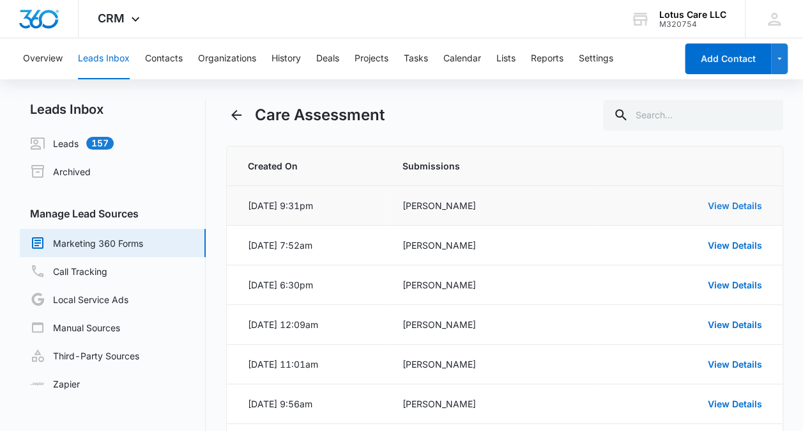
click at [729, 203] on link "View Details" at bounding box center [735, 205] width 54 height 11
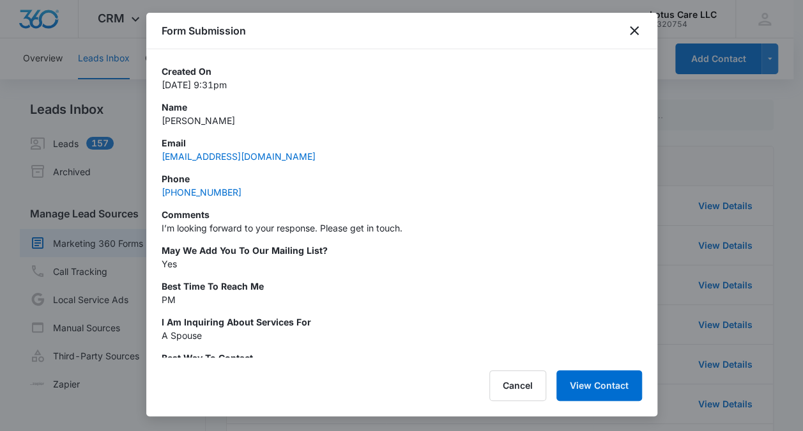
click at [729, 121] on div at bounding box center [401, 215] width 803 height 431
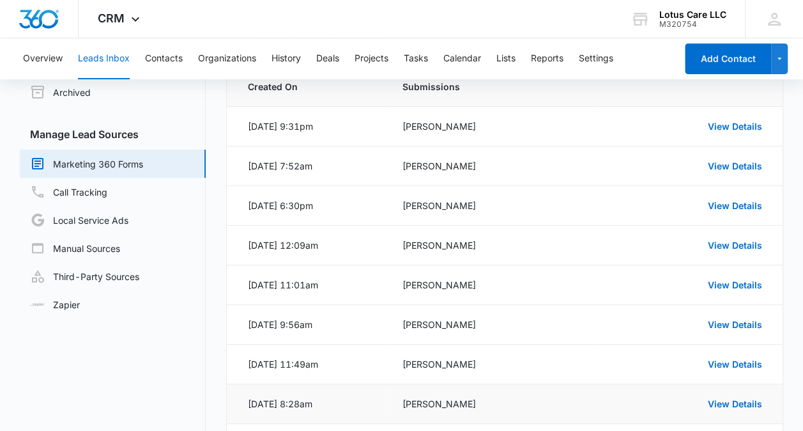
scroll to position [219, 0]
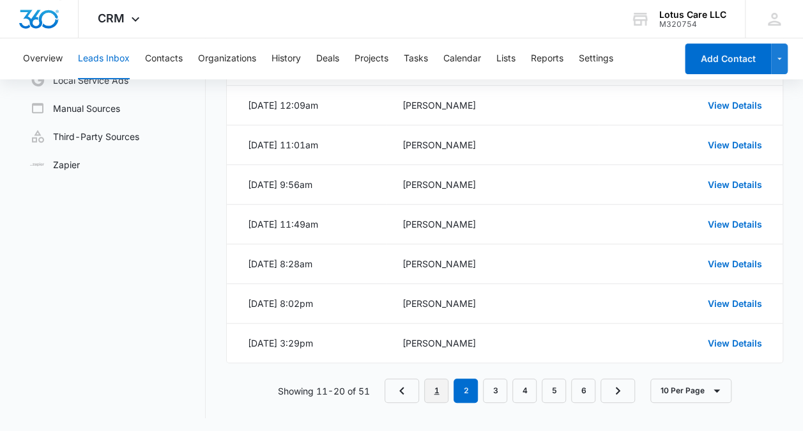
click at [437, 386] on link "1" at bounding box center [436, 390] width 24 height 24
click at [740, 343] on link "View Details" at bounding box center [735, 342] width 54 height 11
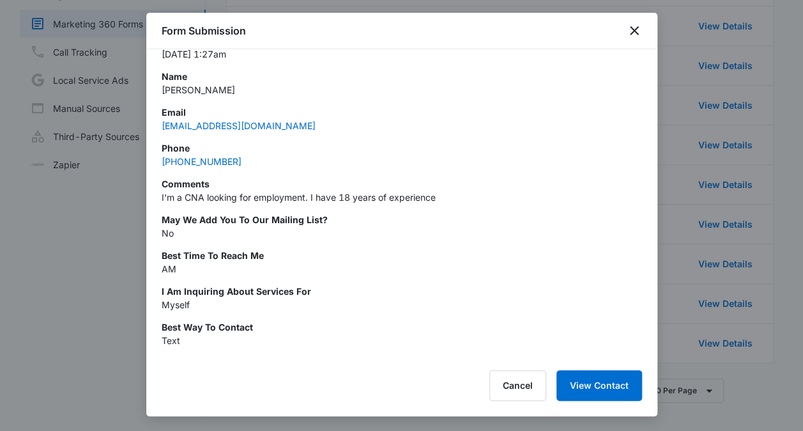
scroll to position [56, 0]
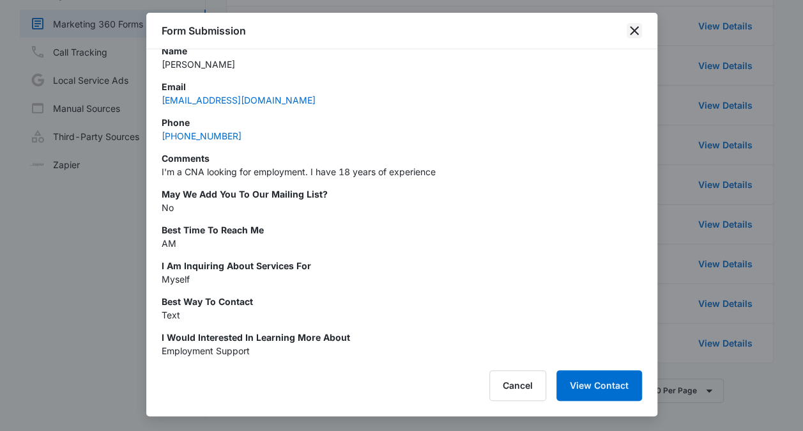
click at [633, 25] on icon "close" at bounding box center [634, 30] width 15 height 15
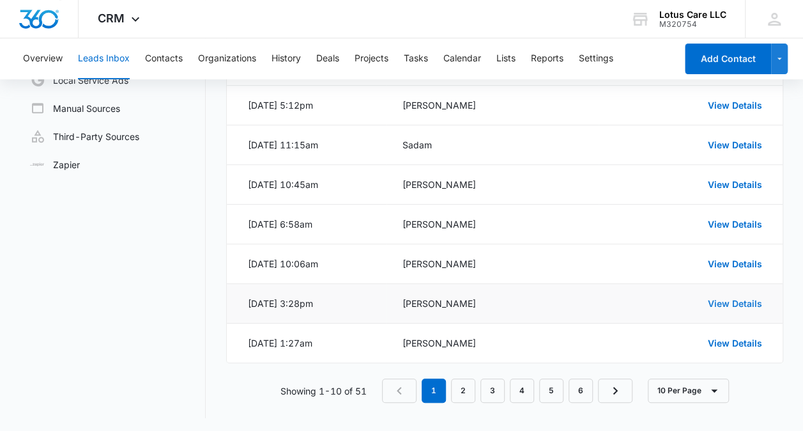
click at [726, 298] on link "View Details" at bounding box center [735, 303] width 54 height 11
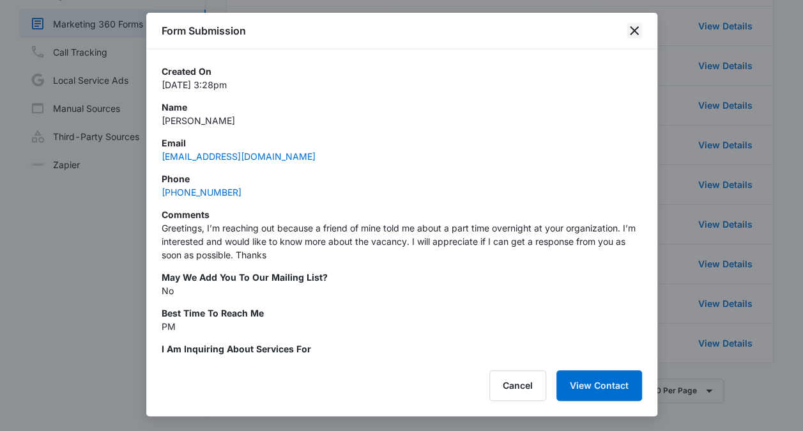
click at [631, 33] on icon "close" at bounding box center [634, 30] width 9 height 9
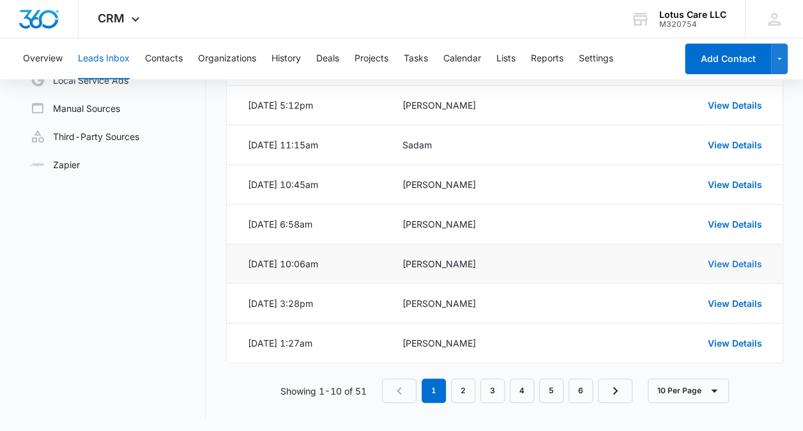
click at [728, 259] on link "View Details" at bounding box center [735, 263] width 54 height 11
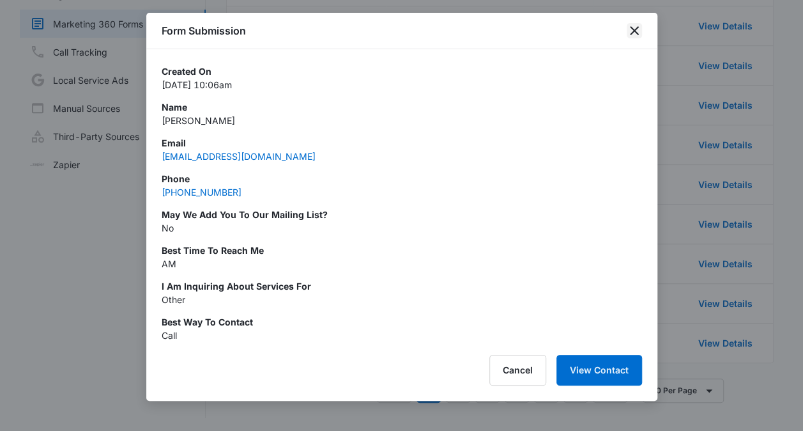
click at [627, 35] on icon "close" at bounding box center [634, 30] width 15 height 15
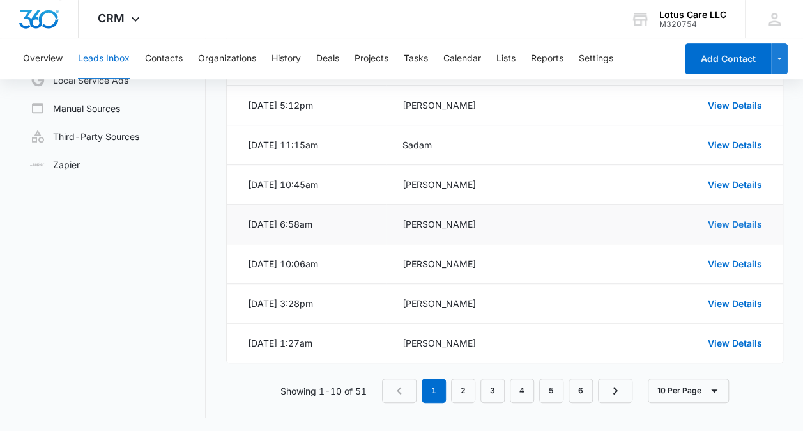
click at [741, 220] on link "View Details" at bounding box center [735, 224] width 54 height 11
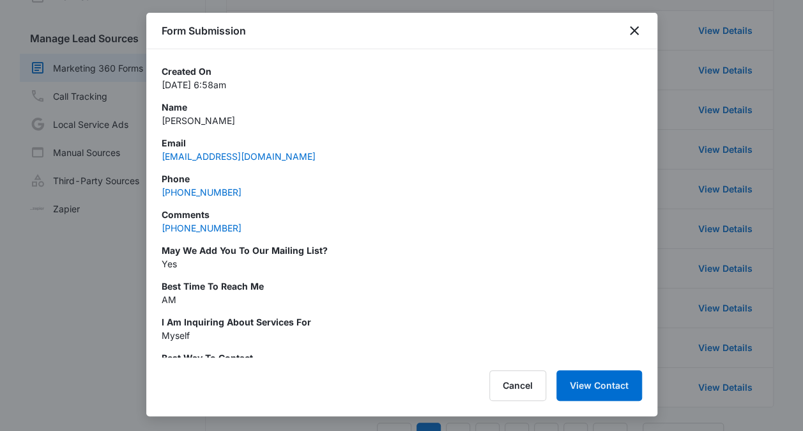
scroll to position [155, 0]
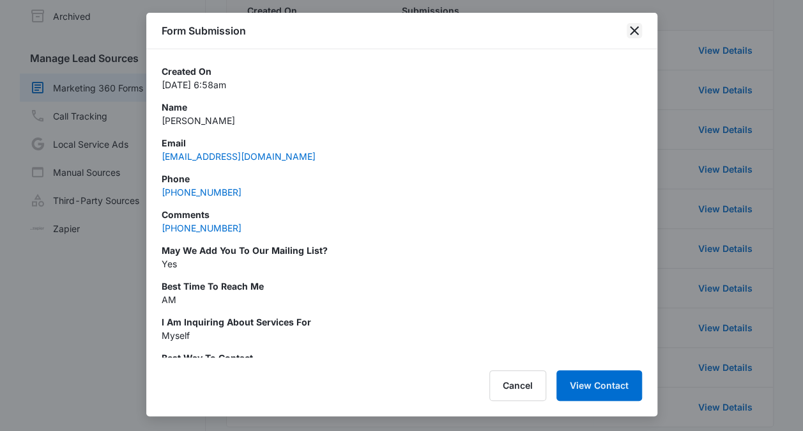
click at [640, 32] on icon "close" at bounding box center [634, 30] width 15 height 15
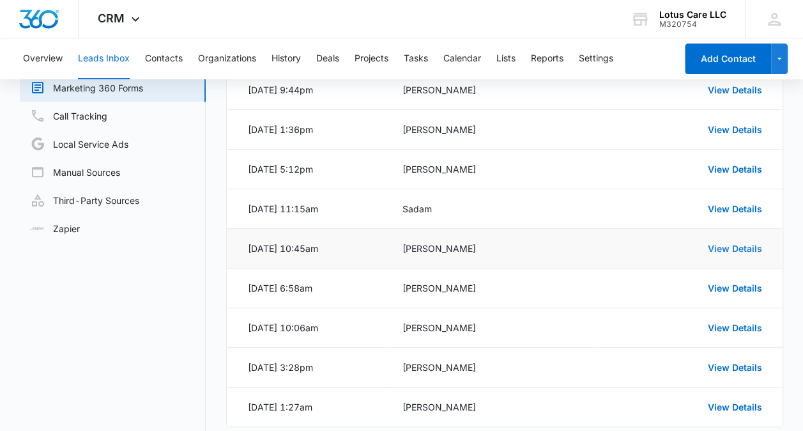
click at [729, 243] on link "View Details" at bounding box center [735, 248] width 54 height 11
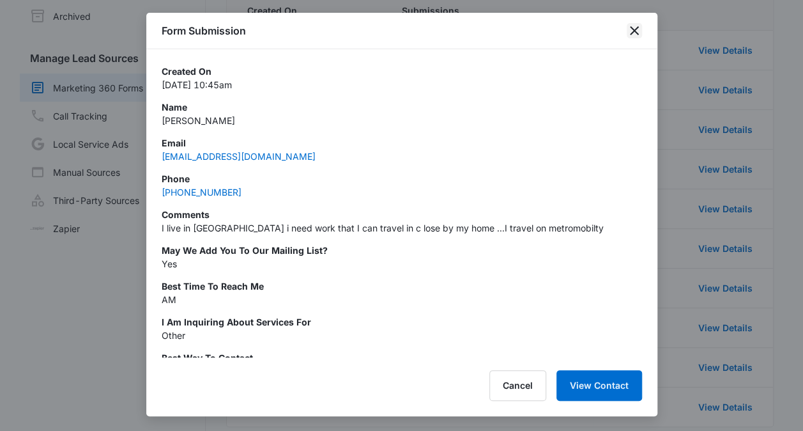
click at [635, 32] on icon "close" at bounding box center [634, 30] width 9 height 9
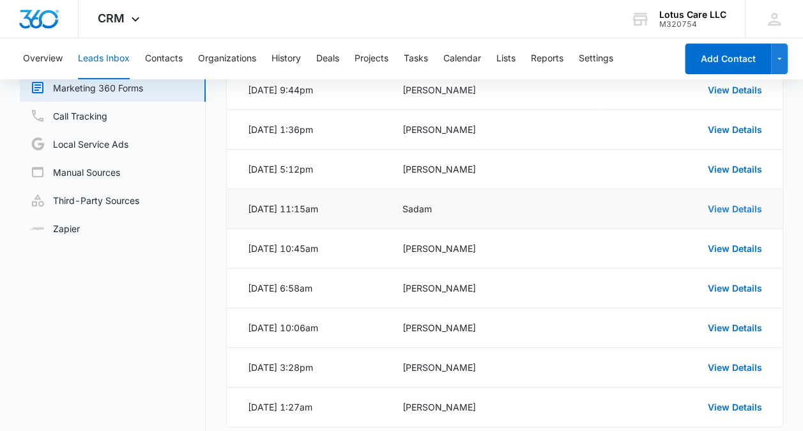
click at [734, 205] on link "View Details" at bounding box center [735, 208] width 54 height 11
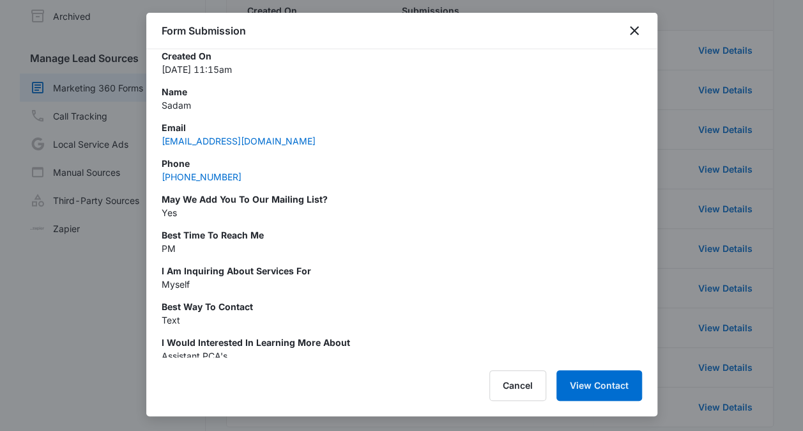
scroll to position [20, 0]
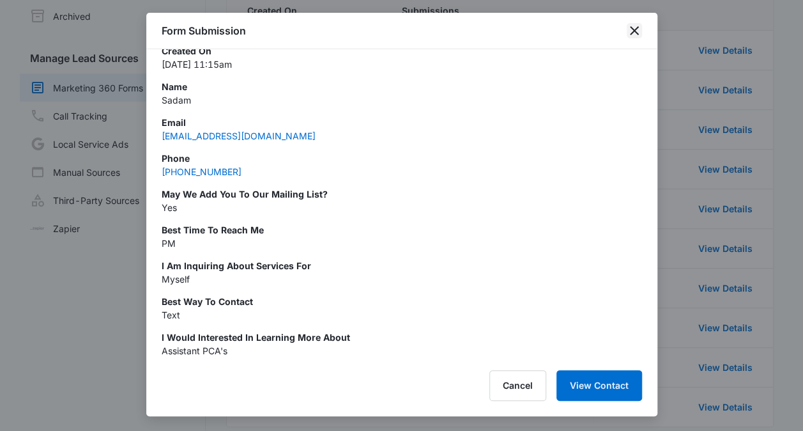
click at [638, 36] on icon "close" at bounding box center [634, 30] width 15 height 15
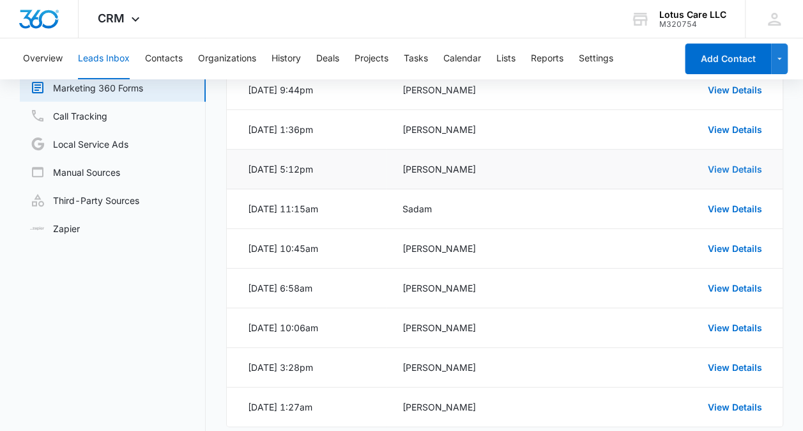
click at [714, 169] on link "View Details" at bounding box center [735, 169] width 54 height 11
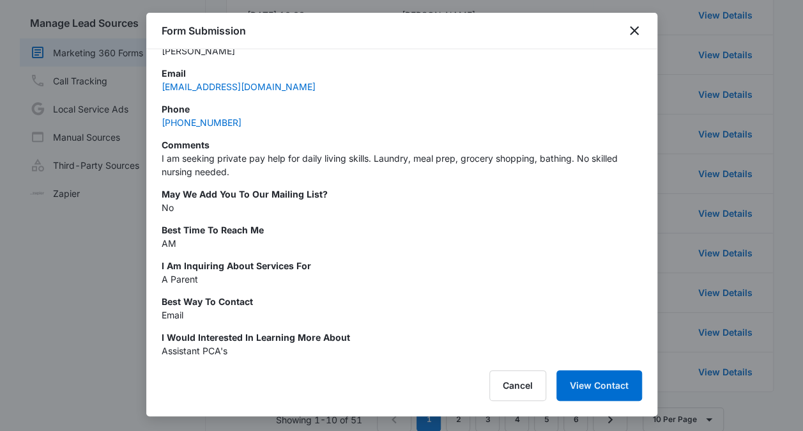
scroll to position [219, 0]
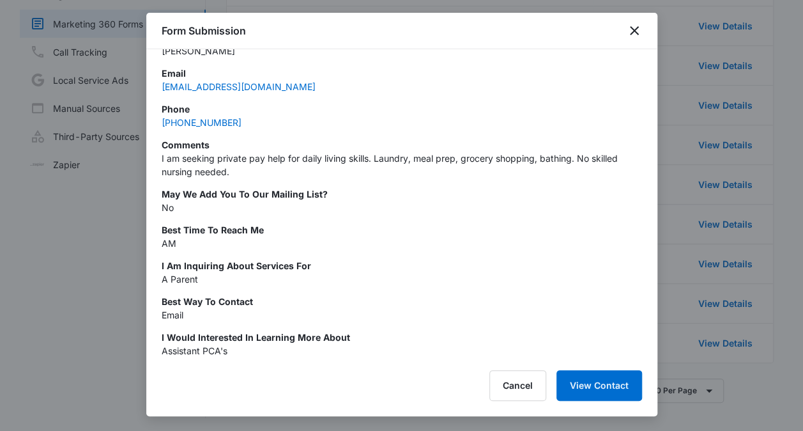
click at [683, 132] on div at bounding box center [401, 215] width 803 height 431
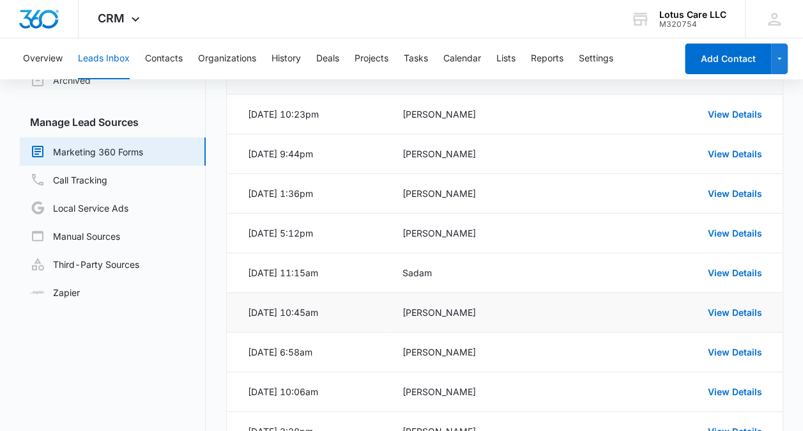
scroll to position [27, 0]
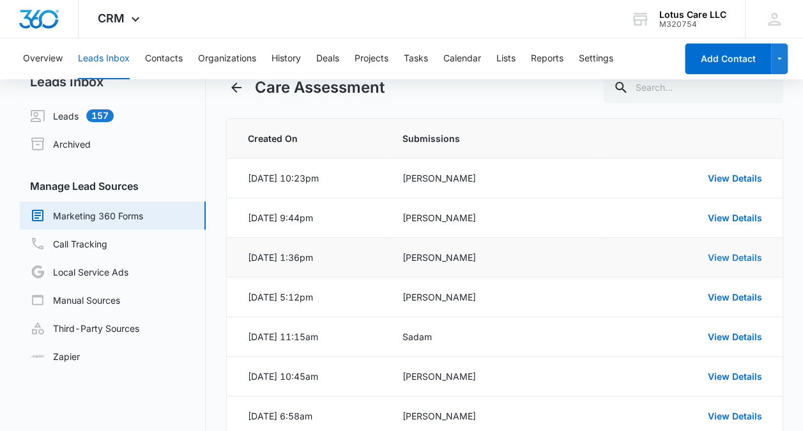
click at [724, 256] on link "View Details" at bounding box center [735, 257] width 54 height 11
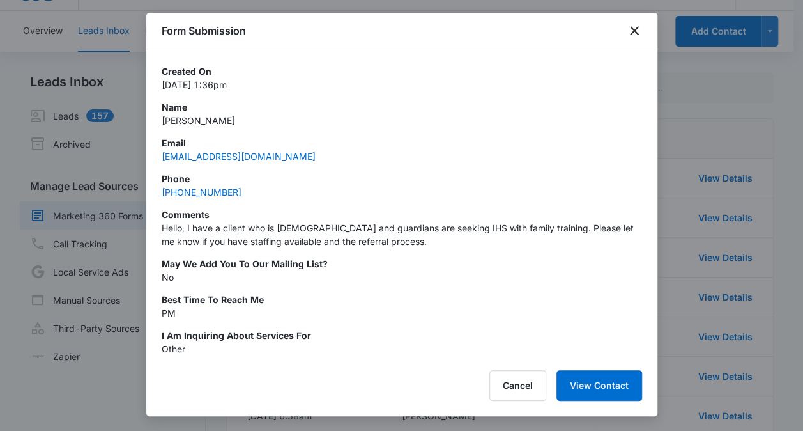
drag, startPoint x: 248, startPoint y: 121, endPoint x: 161, endPoint y: 126, distance: 87.1
click at [162, 126] on p "Angelily Rasivong" at bounding box center [402, 120] width 481 height 13
copy p "Angelily Rasivong"
click at [674, 139] on div at bounding box center [401, 215] width 803 height 431
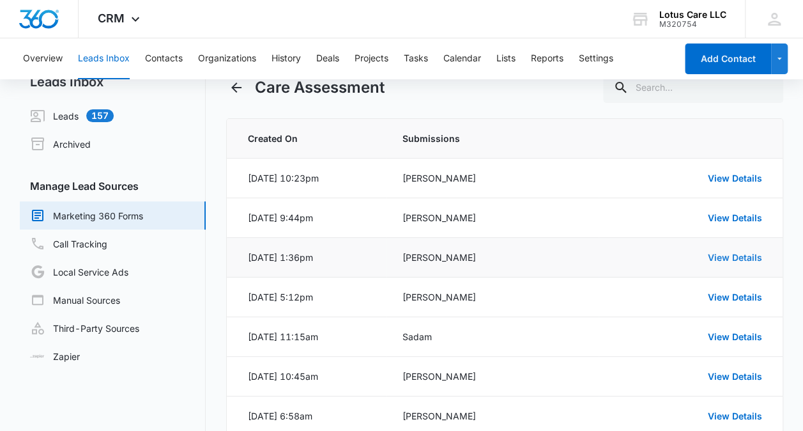
click at [716, 256] on link "View Details" at bounding box center [735, 257] width 54 height 11
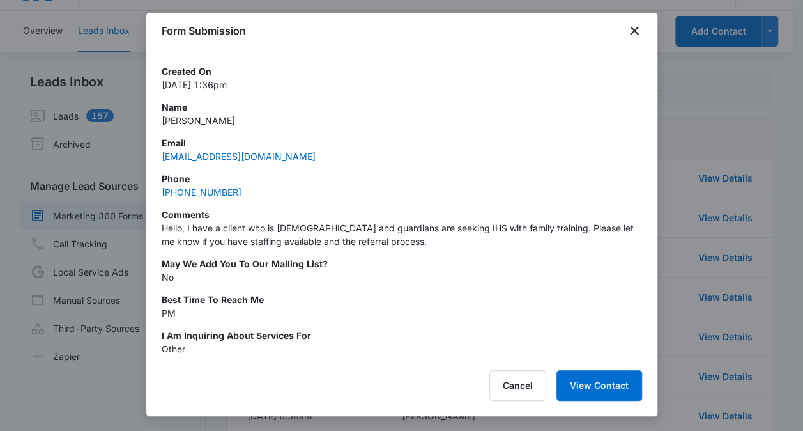
click at [275, 164] on div "Created On Sep 10, 2025 at 1:36pm Name Angelily Rasivong Email angelily.rasivon…" at bounding box center [402, 246] width 481 height 362
drag, startPoint x: 343, startPoint y: 155, endPoint x: 157, endPoint y: 160, distance: 186.0
click at [157, 160] on div "Created On Sep 10, 2025 at 1:36pm Name Angelily Rasivong Email angelily.rasivon…" at bounding box center [401, 203] width 511 height 308
copy link "angelily.rasivong@anokacountymn.gov"
click at [265, 197] on div "Phone (763) 324-1801" at bounding box center [402, 185] width 481 height 27
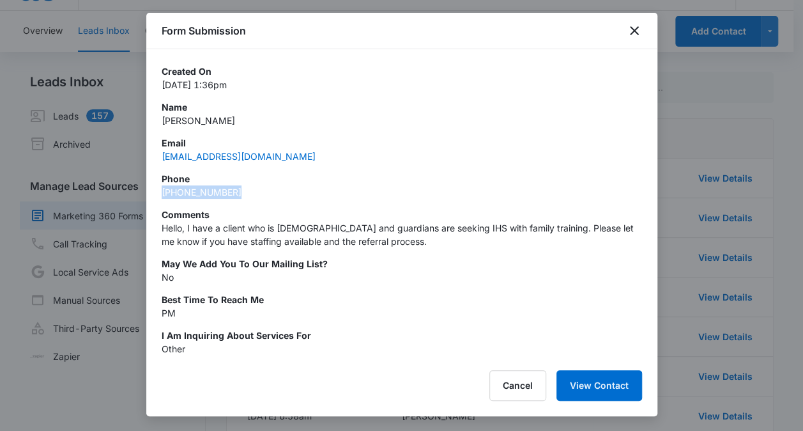
drag, startPoint x: 252, startPoint y: 193, endPoint x: 158, endPoint y: 194, distance: 93.3
click at [158, 194] on div "Created On Sep 10, 2025 at 1:36pm Name Angelily Rasivong Email angelily.rasivon…" at bounding box center [401, 203] width 511 height 308
copy link "(763) 324-1801"
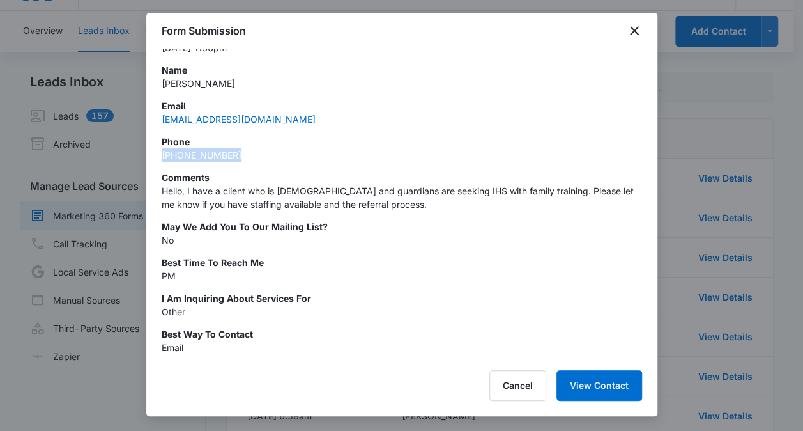
scroll to position [70, 0]
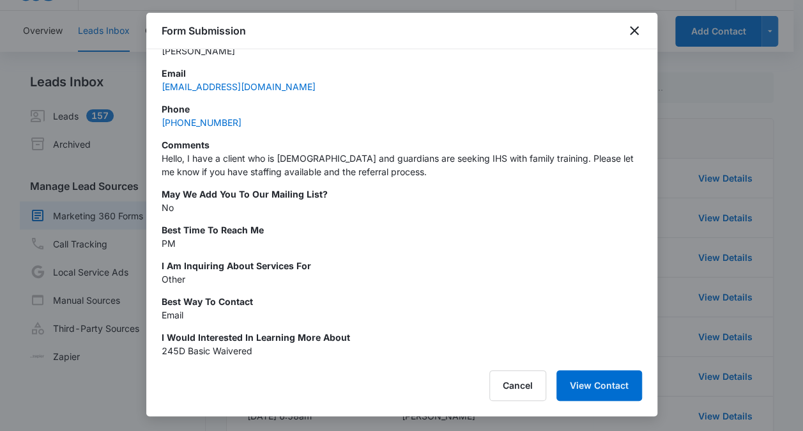
click at [637, 40] on div "Form Submission" at bounding box center [401, 31] width 511 height 36
click at [637, 31] on icon "close" at bounding box center [634, 30] width 15 height 15
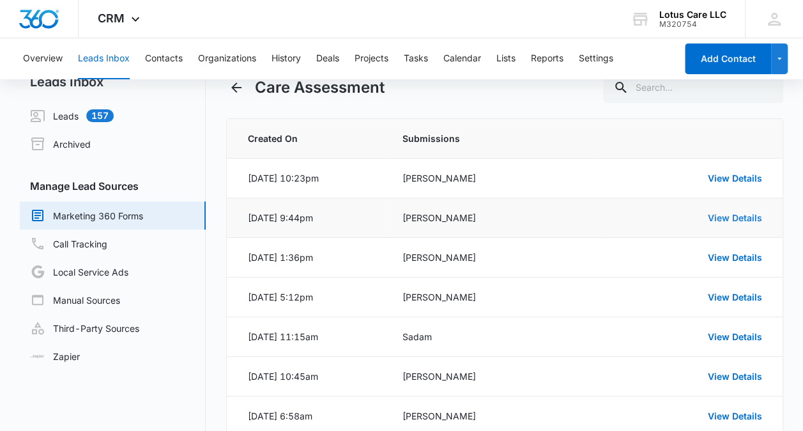
click at [722, 221] on link "View Details" at bounding box center [735, 217] width 54 height 11
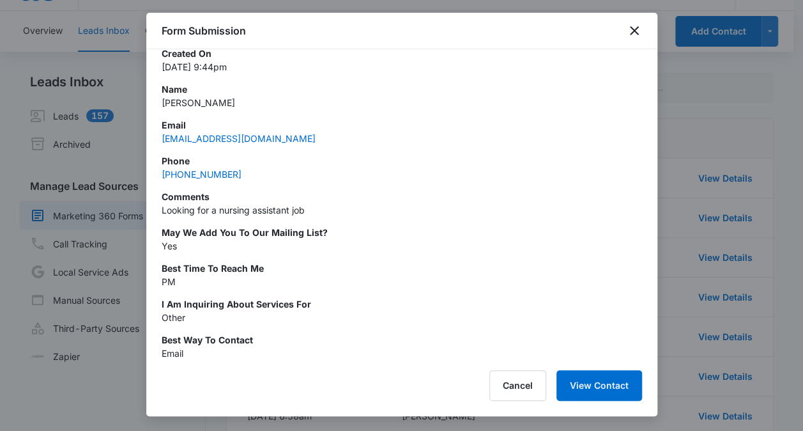
scroll to position [0, 0]
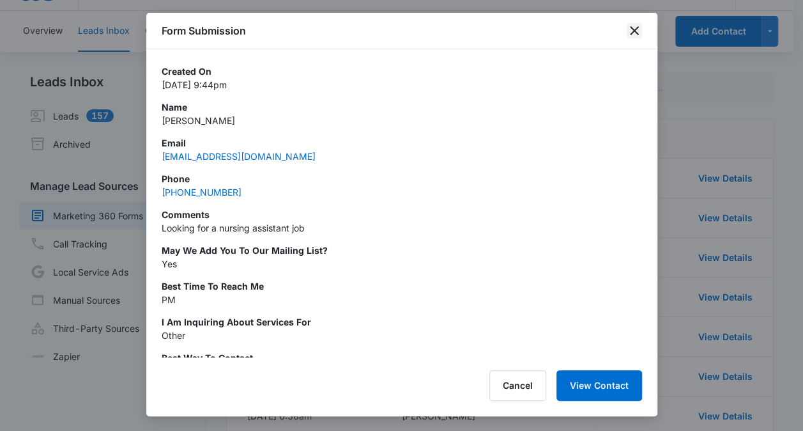
click at [630, 26] on icon "close" at bounding box center [634, 30] width 15 height 15
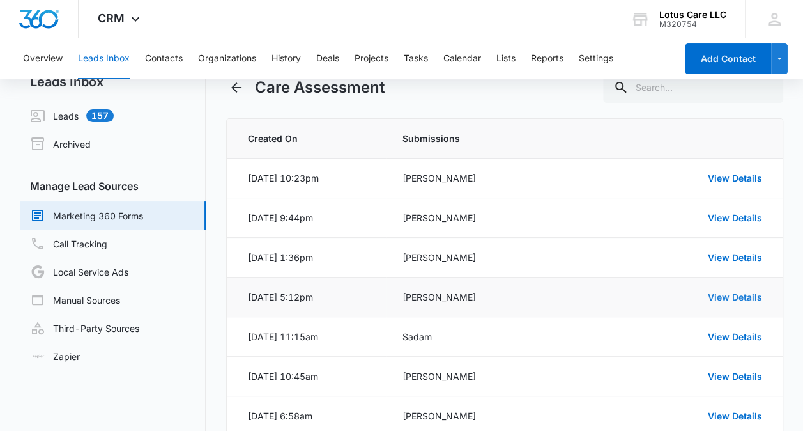
click at [711, 293] on link "View Details" at bounding box center [735, 296] width 54 height 11
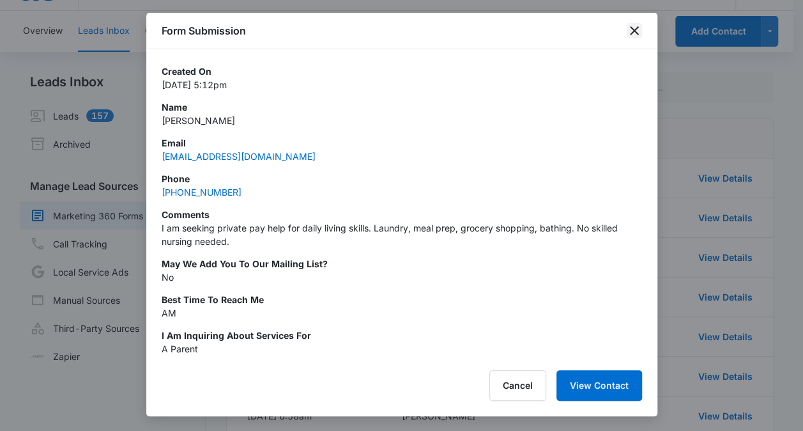
click at [638, 35] on icon "close" at bounding box center [634, 30] width 15 height 15
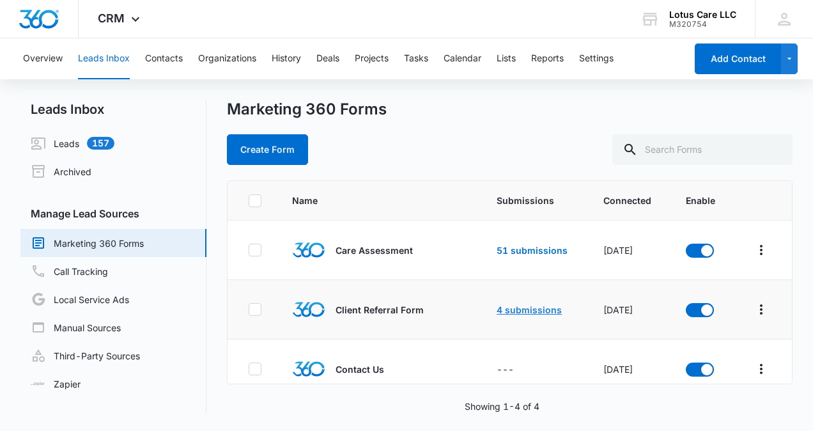
click at [545, 307] on link "4 submissions" at bounding box center [529, 309] width 65 height 11
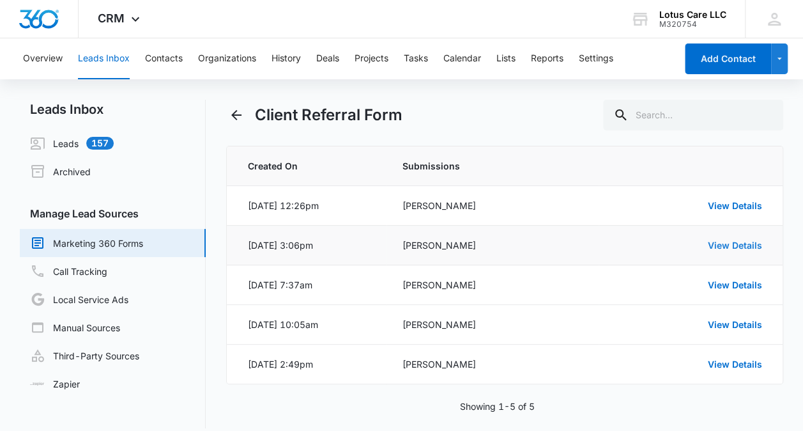
click at [731, 242] on link "View Details" at bounding box center [735, 245] width 54 height 11
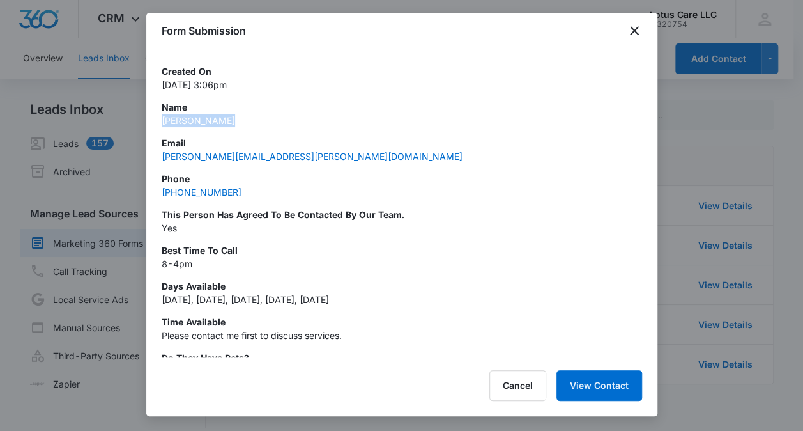
drag, startPoint x: 243, startPoint y: 121, endPoint x: 158, endPoint y: 127, distance: 85.8
click at [158, 127] on div "Created On Sep 8, 2025 at 3:06pm Name Breanna Jones Email Breanna.jones@hennepi…" at bounding box center [401, 203] width 511 height 308
copy p "Breanna Jones"
drag, startPoint x: 290, startPoint y: 154, endPoint x: 155, endPoint y: 158, distance: 135.5
click at [155, 158] on div "Created On Sep 8, 2025 at 3:06pm Name Breanna Jones Email Breanna.jones@hennepi…" at bounding box center [401, 203] width 511 height 308
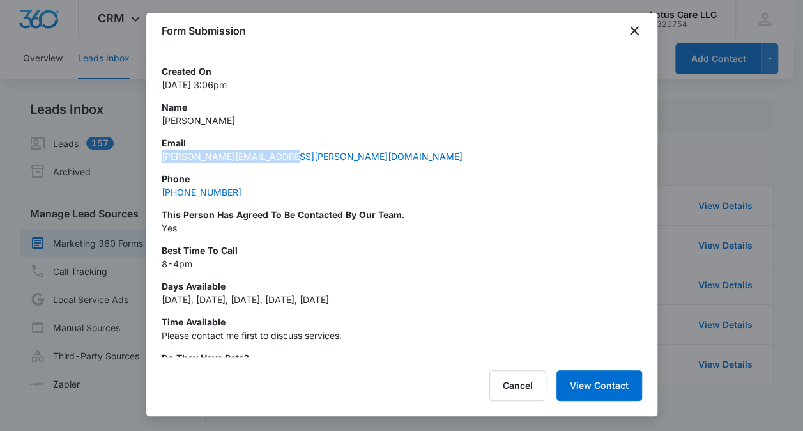
copy link "Breanna.jones@hennepin.us"
click at [744, 289] on div at bounding box center [401, 215] width 803 height 431
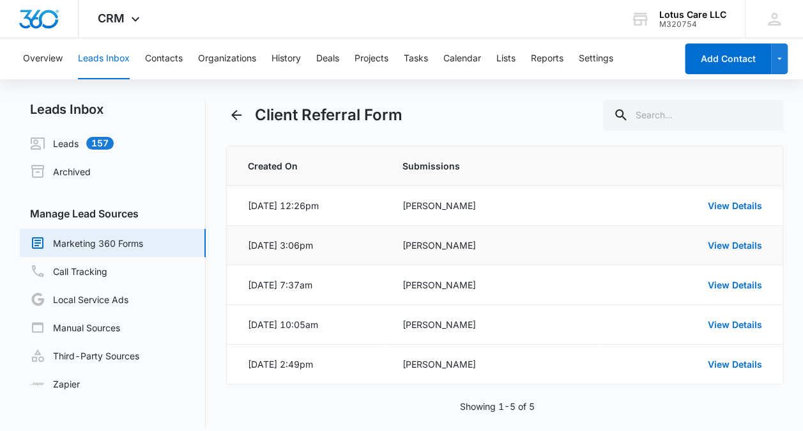
click at [740, 249] on div "View Details" at bounding box center [688, 244] width 148 height 13
click at [740, 247] on link "View Details" at bounding box center [735, 245] width 54 height 11
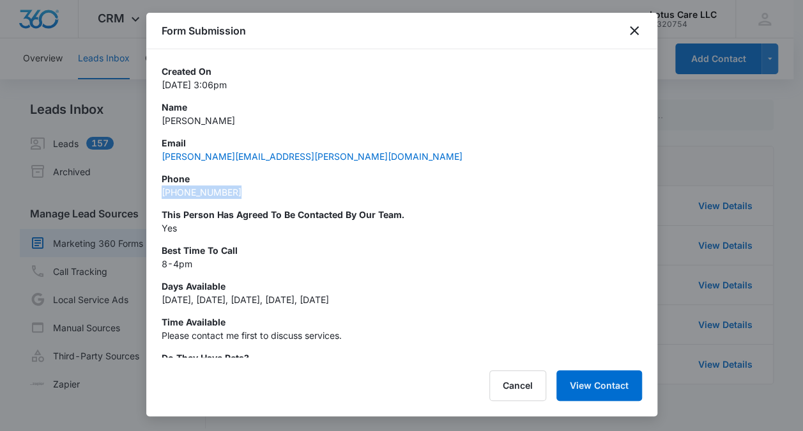
drag, startPoint x: 238, startPoint y: 197, endPoint x: 156, endPoint y: 201, distance: 81.9
click at [156, 201] on div "Created On Sep 8, 2025 at 3:06pm Name Breanna Jones Email Breanna.jones@hennepi…" at bounding box center [401, 203] width 511 height 308
copy link "(612) 348-2940"
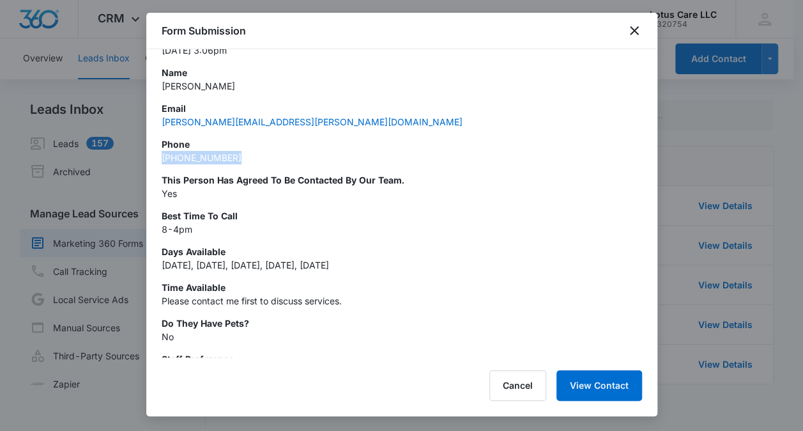
scroll to position [64, 0]
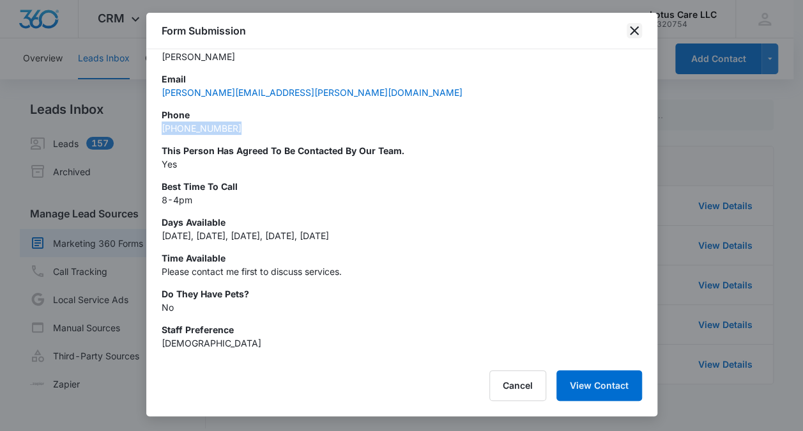
click at [633, 36] on icon "close" at bounding box center [634, 30] width 15 height 15
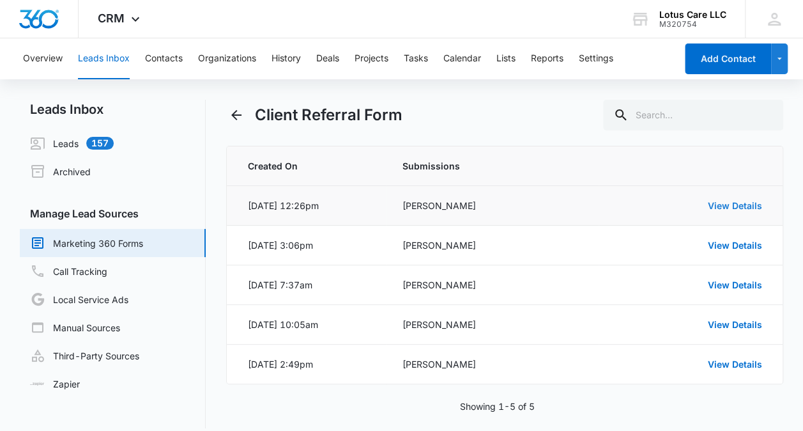
click at [719, 205] on link "View Details" at bounding box center [735, 205] width 54 height 11
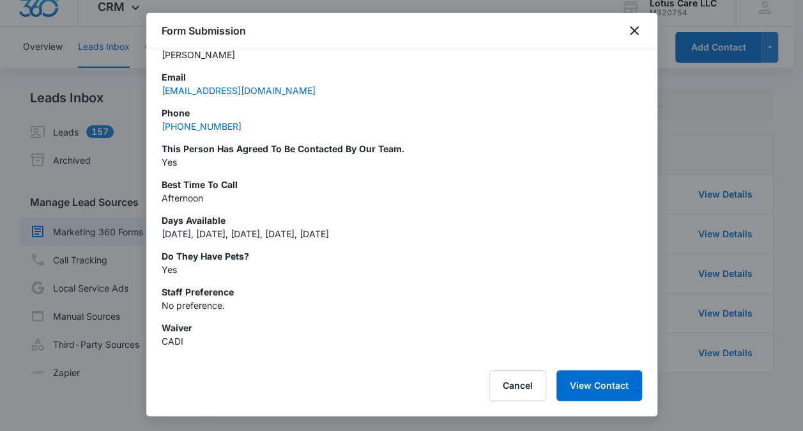
scroll to position [0, 0]
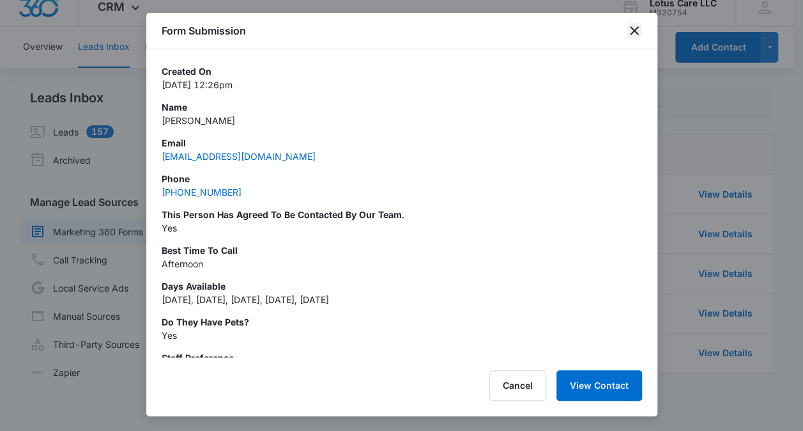
click at [635, 33] on icon "close" at bounding box center [634, 30] width 15 height 15
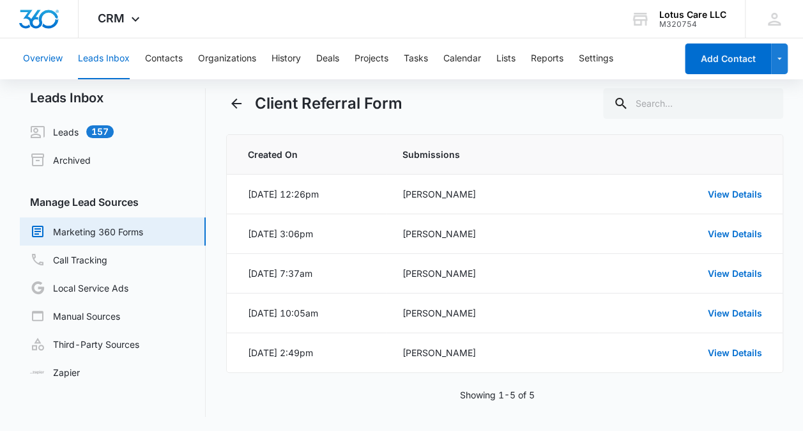
click at [52, 61] on button "Overview" at bounding box center [43, 58] width 40 height 41
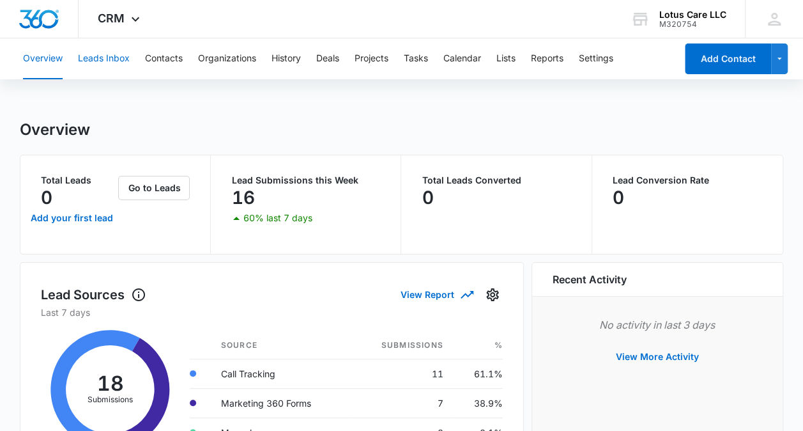
click at [105, 65] on button "Leads Inbox" at bounding box center [104, 58] width 52 height 41
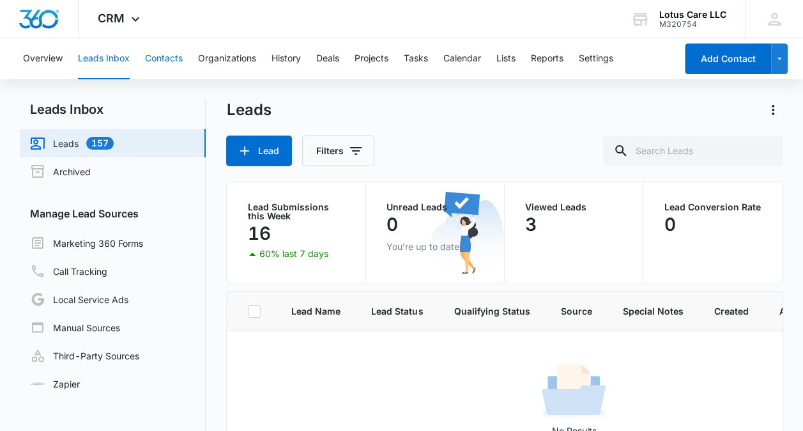
click at [173, 63] on button "Contacts" at bounding box center [164, 58] width 38 height 41
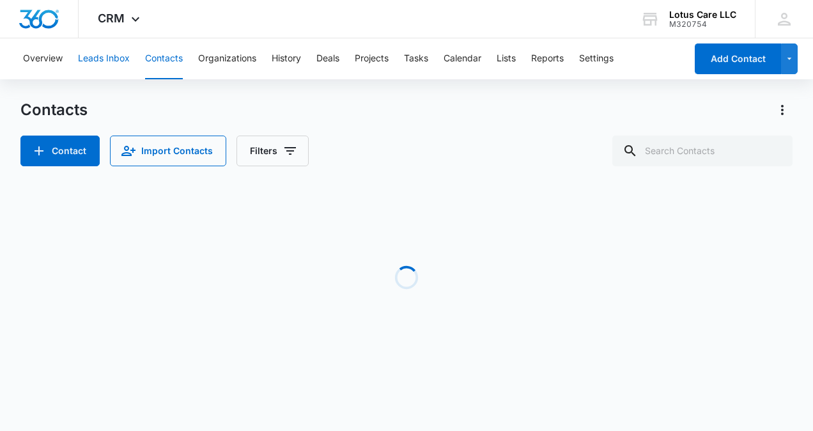
click at [109, 51] on button "Leads Inbox" at bounding box center [104, 58] width 52 height 41
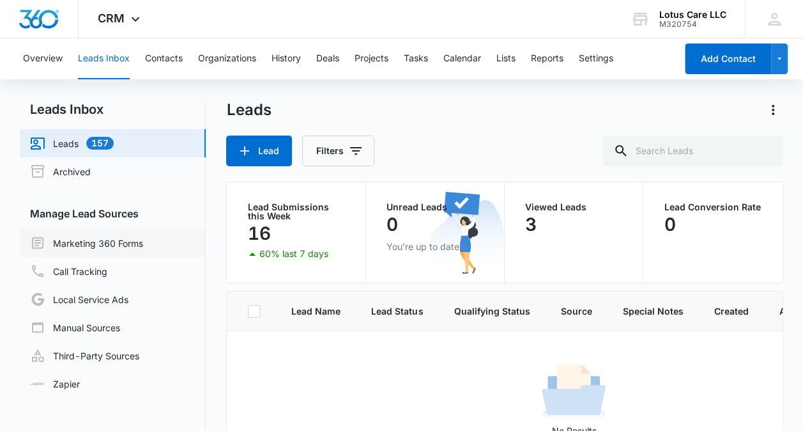
click at [105, 240] on link "Marketing 360 Forms" at bounding box center [86, 242] width 113 height 15
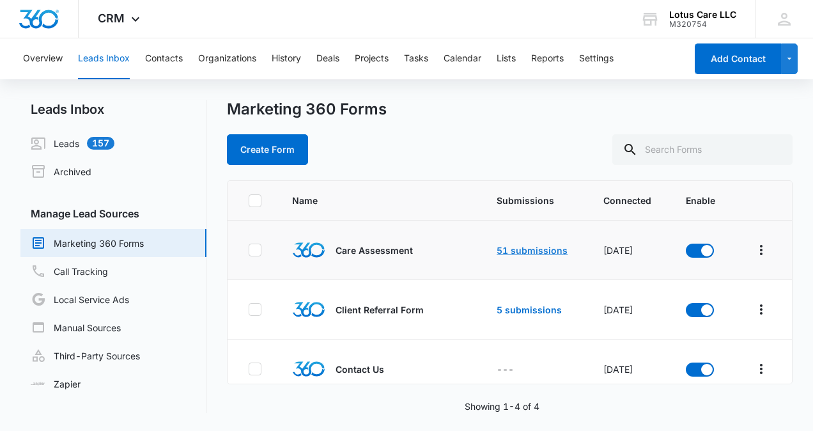
click at [513, 247] on link "51 submissions" at bounding box center [532, 250] width 71 height 11
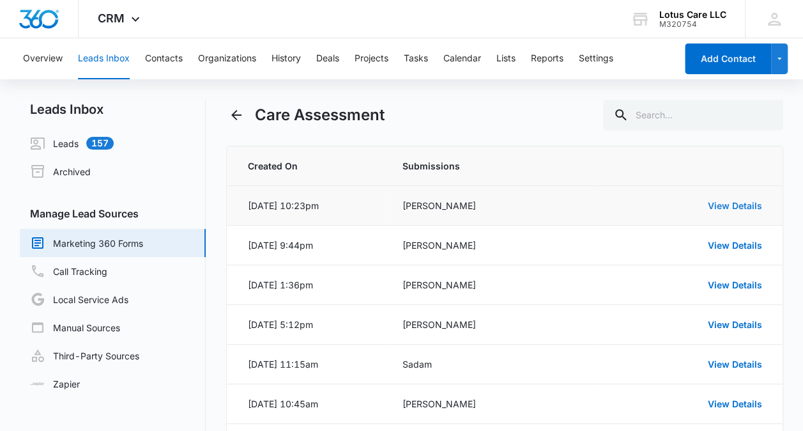
click at [711, 203] on link "View Details" at bounding box center [735, 205] width 54 height 11
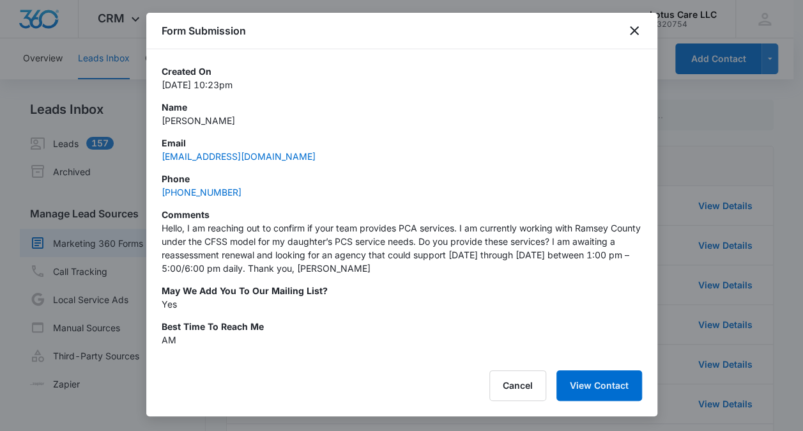
drag, startPoint x: 265, startPoint y: 116, endPoint x: 157, endPoint y: 121, distance: 107.5
click at [157, 121] on div "Created On Sep 10, 2025 at 10:23pm Name RICARDO GONZALEZ Email RICARDOGONZALEZ0…" at bounding box center [401, 203] width 511 height 308
click at [259, 190] on div "Phone (612) 875-9975" at bounding box center [402, 185] width 481 height 27
drag, startPoint x: 251, startPoint y: 197, endPoint x: 153, endPoint y: 195, distance: 97.2
click at [153, 195] on div "Created On Sep 10, 2025 at 10:23pm Name RICARDO GONZALEZ Email RICARDOGONZALEZ0…" at bounding box center [401, 203] width 511 height 308
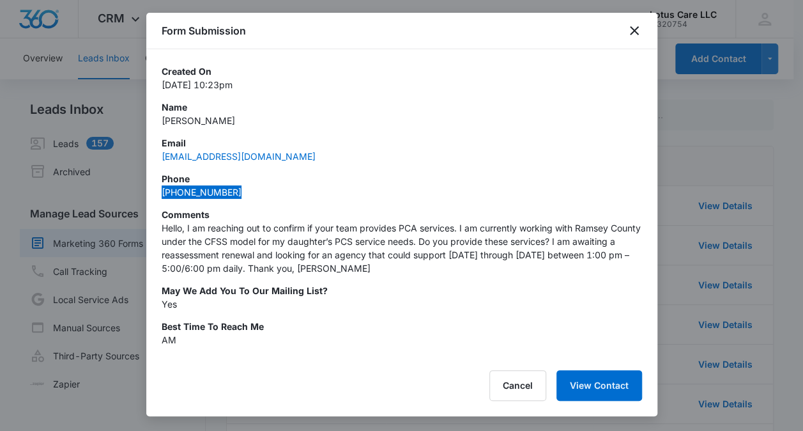
click at [288, 188] on div "Phone (612) 875-9975" at bounding box center [402, 185] width 481 height 27
drag, startPoint x: 344, startPoint y: 155, endPoint x: 216, endPoint y: 150, distance: 128.6
click at [216, 150] on div "Email RICARDOGONZALEZ0142@GMAIL.COM" at bounding box center [402, 149] width 481 height 27
drag, startPoint x: 216, startPoint y: 150, endPoint x: 340, endPoint y: 164, distance: 124.8
click at [340, 164] on div "Created On Sep 10, 2025 at 10:23pm Name RICARDO GONZALEZ Email RICARDOGONZALEZ0…" at bounding box center [402, 259] width 481 height 389
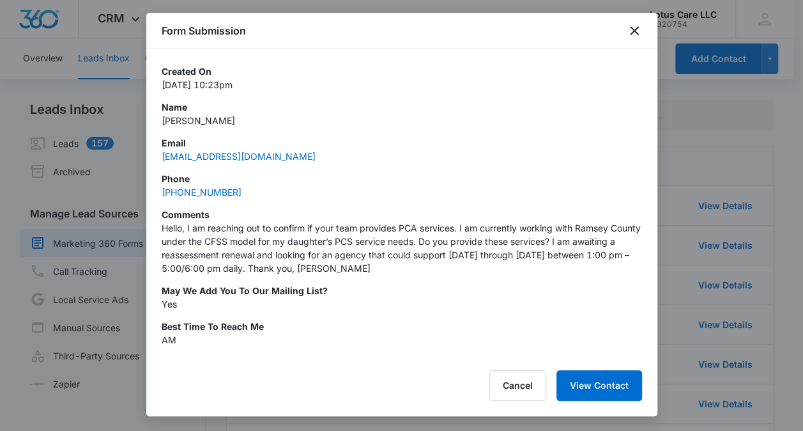
click at [367, 156] on div "Email RICARDOGONZALEZ0142@GMAIL.COM" at bounding box center [402, 149] width 481 height 27
click at [245, 173] on p "Phone" at bounding box center [402, 178] width 481 height 13
drag, startPoint x: 159, startPoint y: 155, endPoint x: 353, endPoint y: 157, distance: 194.3
click at [353, 157] on div "Created On Sep 10, 2025 at 10:23pm Name RICARDO GONZALEZ Email RICARDOGONZALEZ0…" at bounding box center [401, 203] width 511 height 308
click at [720, 140] on div at bounding box center [401, 215] width 803 height 431
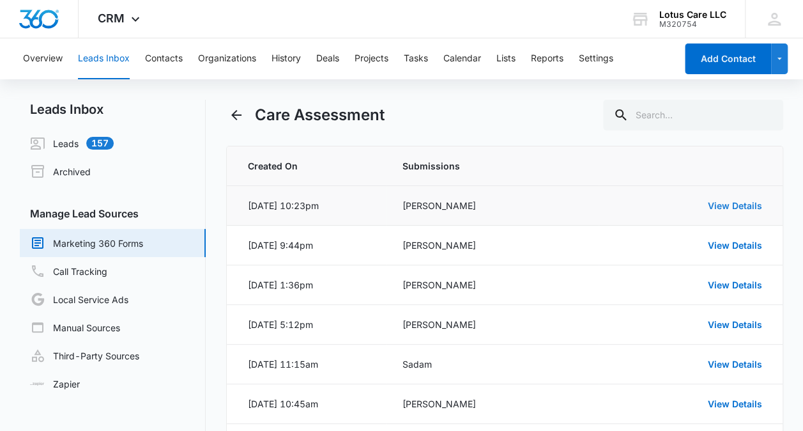
click at [720, 206] on link "View Details" at bounding box center [735, 205] width 54 height 11
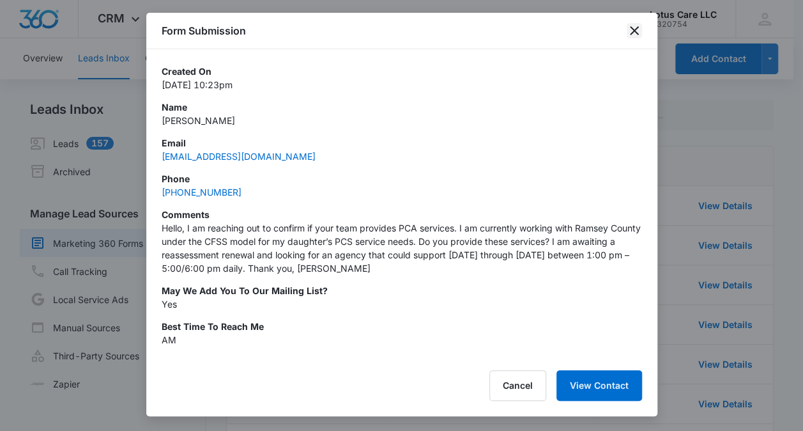
click at [632, 35] on icon "close" at bounding box center [634, 30] width 15 height 15
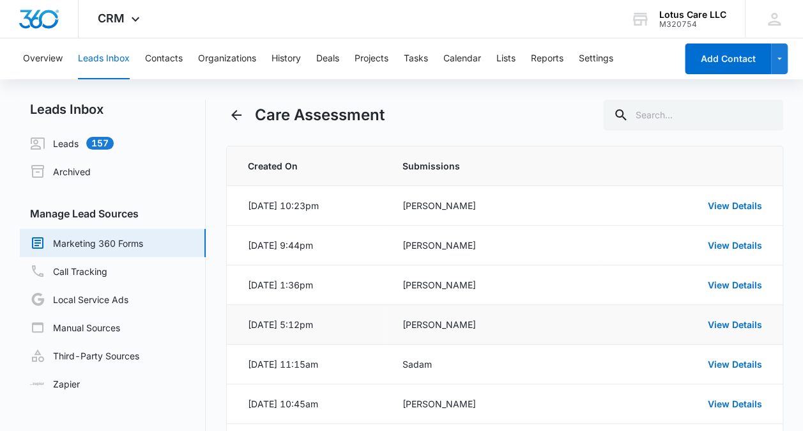
click at [453, 327] on div "Angela Selseth" at bounding box center [492, 324] width 181 height 13
click at [740, 322] on link "View Details" at bounding box center [735, 324] width 54 height 11
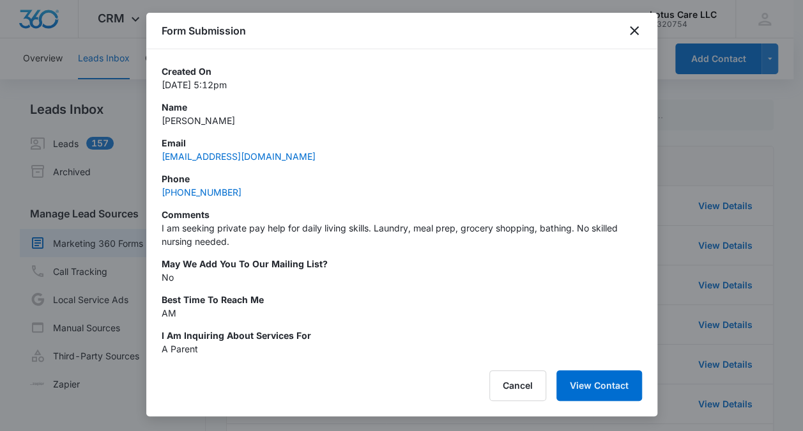
click at [243, 89] on p "Sep 9, 2025 at 5:12pm" at bounding box center [402, 84] width 481 height 13
click at [282, 135] on div "Created On Sep 9, 2025 at 5:12pm Name Angela Selseth Email angelaselseth@gmail.…" at bounding box center [402, 246] width 481 height 362
drag, startPoint x: 290, startPoint y: 151, endPoint x: 162, endPoint y: 158, distance: 128.0
click at [162, 158] on div "Email angelaselseth@gmail.com" at bounding box center [402, 149] width 481 height 27
click at [256, 211] on p "Comments" at bounding box center [402, 214] width 481 height 13
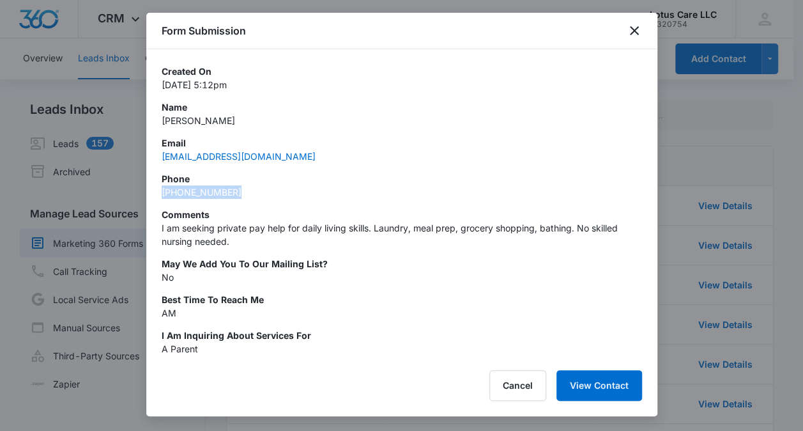
drag, startPoint x: 240, startPoint y: 192, endPoint x: 158, endPoint y: 190, distance: 81.8
click at [158, 190] on div "Created On Sep 9, 2025 at 5:12pm Name Angela Selseth Email angelaselseth@gmail.…" at bounding box center [401, 203] width 511 height 308
click at [403, 291] on div "Created On Sep 9, 2025 at 5:12pm Name Angela Selseth Email angelaselseth@gmail.…" at bounding box center [402, 246] width 481 height 362
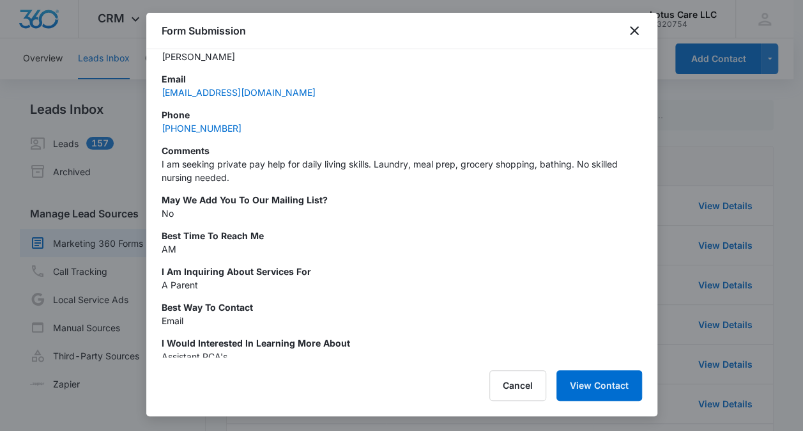
scroll to position [70, 0]
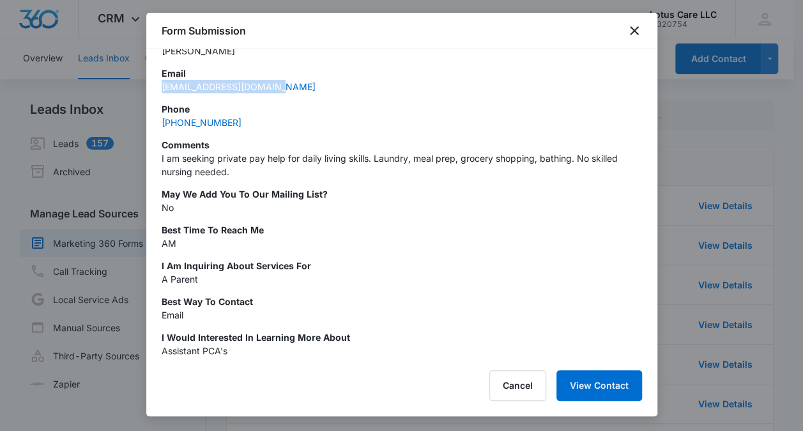
drag, startPoint x: 272, startPoint y: 84, endPoint x: 160, endPoint y: 95, distance: 113.0
click at [160, 95] on div "Created On Sep 9, 2025 at 5:12pm Name Angela Selseth Email angelaselseth@gmail.…" at bounding box center [401, 203] width 511 height 308
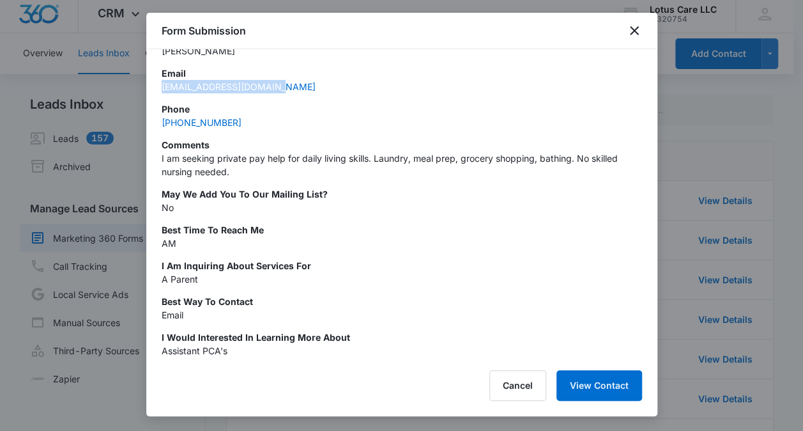
scroll to position [0, 0]
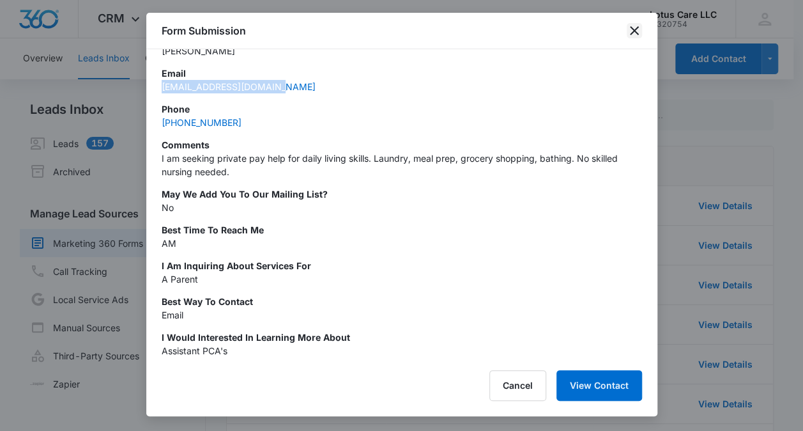
click at [638, 29] on icon "close" at bounding box center [634, 30] width 15 height 15
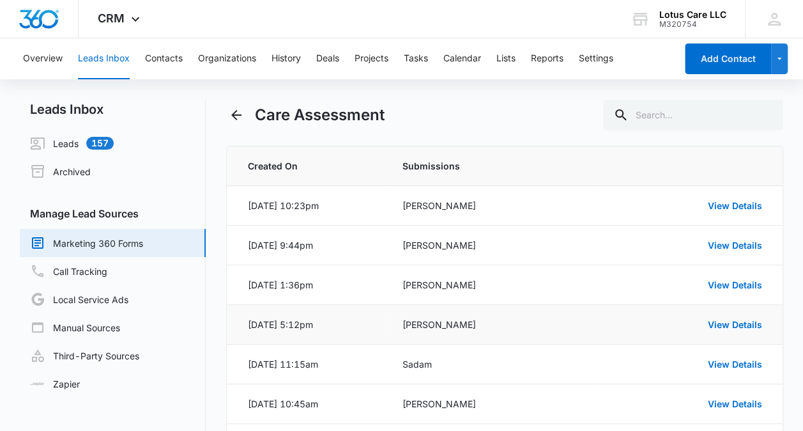
click at [298, 321] on div "Sep 9, 2025 at 5:12pm" at bounding box center [279, 324] width 65 height 13
click at [718, 321] on link "View Details" at bounding box center [735, 324] width 54 height 11
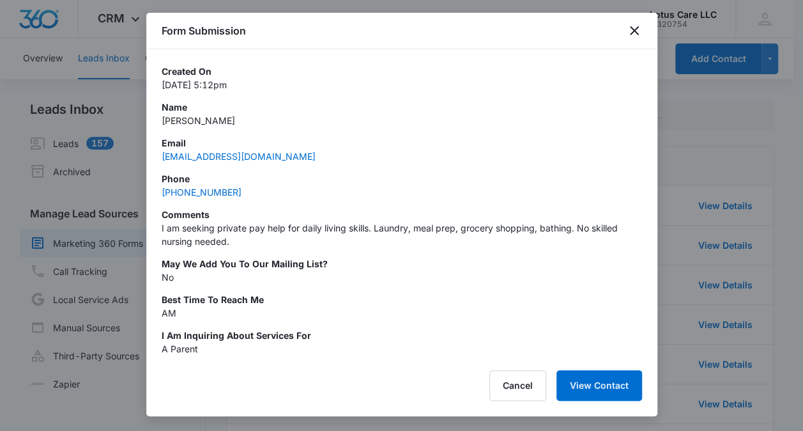
click at [312, 166] on div "Created On Sep 9, 2025 at 5:12pm Name Angela Selseth Email angelaselseth@gmail.…" at bounding box center [402, 246] width 481 height 362
drag, startPoint x: 270, startPoint y: 152, endPoint x: 158, endPoint y: 155, distance: 111.2
click at [158, 155] on div "Created On Sep 9, 2025 at 5:12pm Name Angela Selseth Email angelaselseth@gmail.…" at bounding box center [401, 203] width 511 height 308
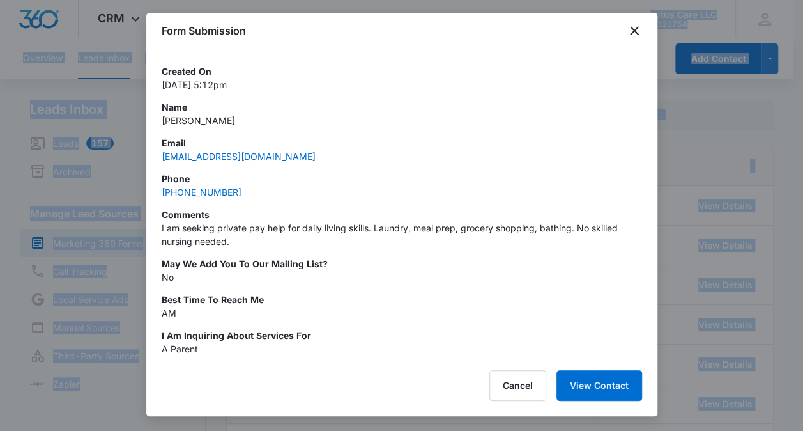
drag, startPoint x: 700, startPoint y: 28, endPoint x: 258, endPoint y: -47, distance: 448.6
click at [637, 35] on icon "close" at bounding box center [634, 30] width 15 height 15
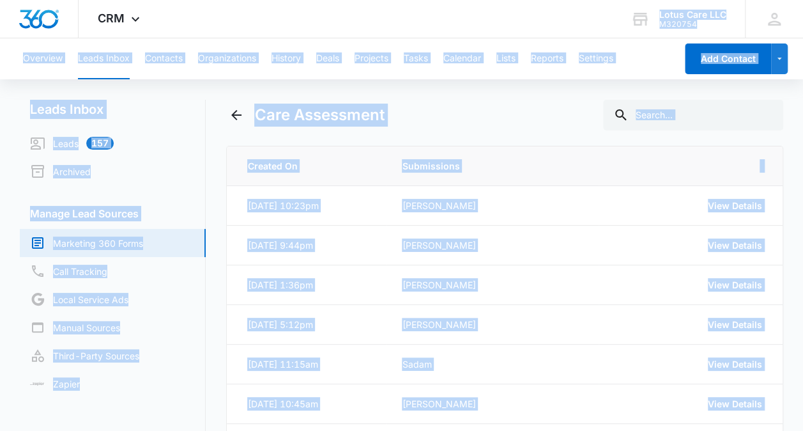
click at [235, 22] on div "CRM Apps Reputation Websites Forms CRM Email Social Content Ads Intelligence Fi…" at bounding box center [401, 19] width 803 height 38
drag, startPoint x: 235, startPoint y: 22, endPoint x: 419, endPoint y: 97, distance: 198.3
click at [419, 97] on div "Overview Leads Inbox Contacts Organizations History Deals Projects Tasks Calend…" at bounding box center [401, 345] width 803 height 614
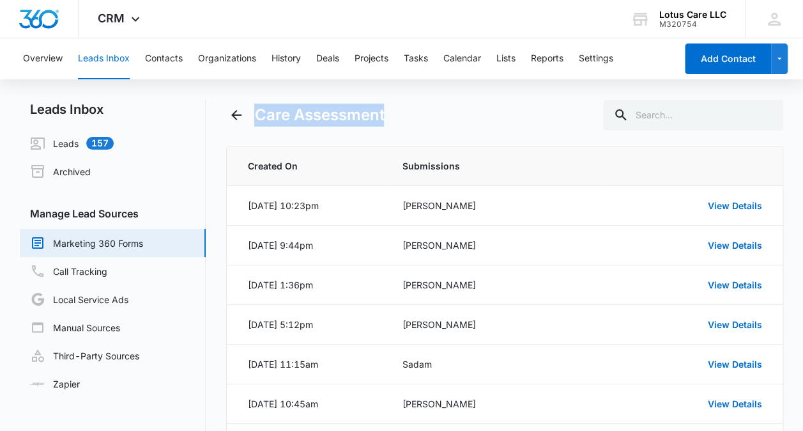
click at [419, 97] on div "Overview Leads Inbox Contacts Organizations History Deals Projects Tasks Calend…" at bounding box center [401, 345] width 803 height 614
click at [226, 103] on div "Care Assessment" at bounding box center [504, 115] width 557 height 31
click at [734, 197] on td "View Details" at bounding box center [690, 206] width 183 height 40
click at [728, 205] on link "View Details" at bounding box center [735, 205] width 54 height 11
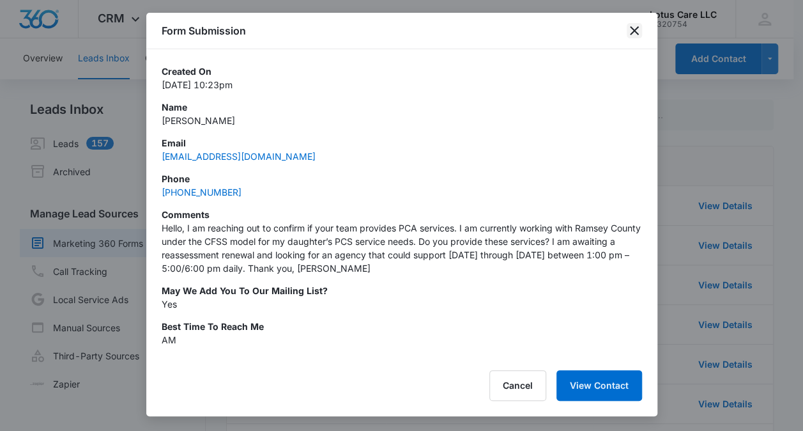
click at [629, 32] on icon "close" at bounding box center [634, 30] width 15 height 15
